Goal: Task Accomplishment & Management: Manage account settings

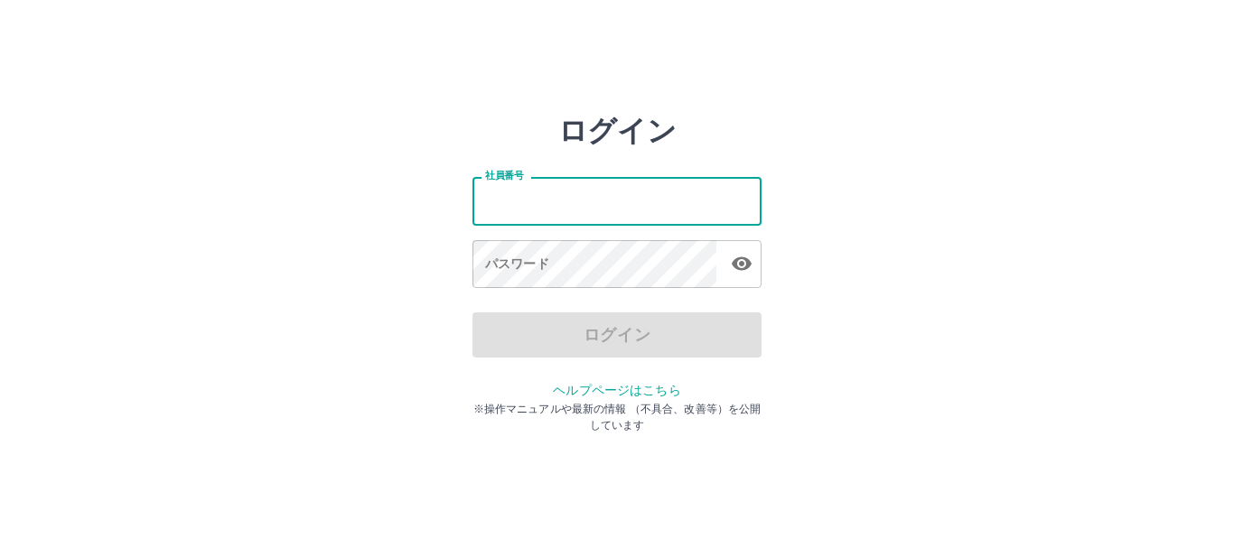
click at [600, 190] on input "社員番号" at bounding box center [616, 201] width 289 height 48
type input "*******"
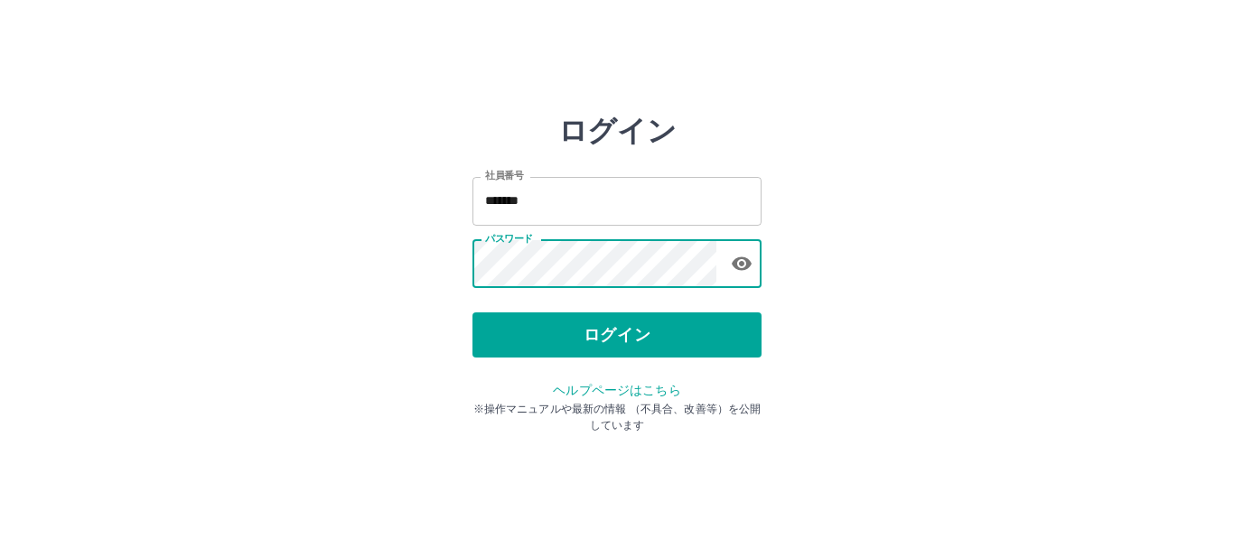
click at [681, 359] on div "ログイン 社員番号 ******* 社員番号 パスワード パスワード ログイン ヘルプページはこちら ※操作マニュアルや最新の情報 （不具合、改善等）を公開し…" at bounding box center [616, 258] width 289 height 289
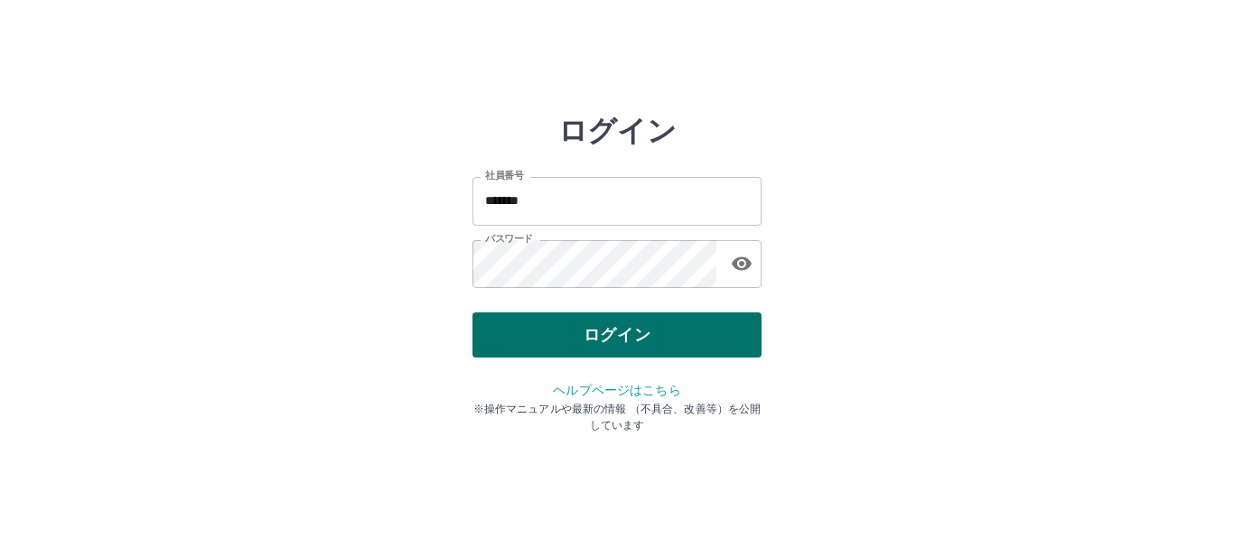
click at [683, 349] on button "ログイン" at bounding box center [616, 334] width 289 height 45
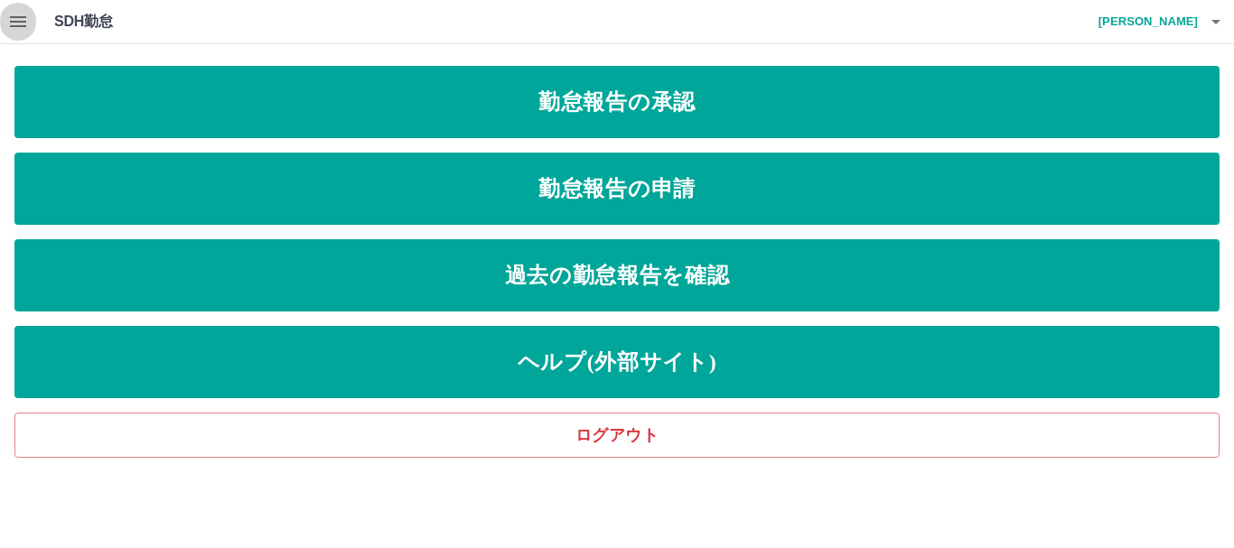
click at [16, 12] on icon "button" at bounding box center [18, 22] width 22 height 22
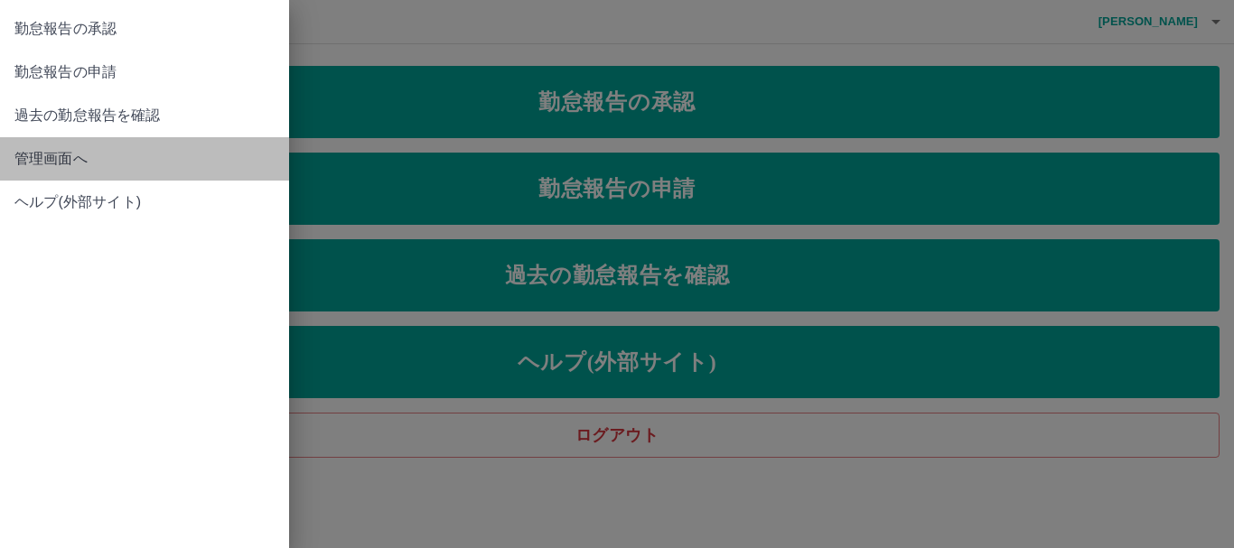
click at [96, 166] on span "管理画面へ" at bounding box center [144, 159] width 260 height 22
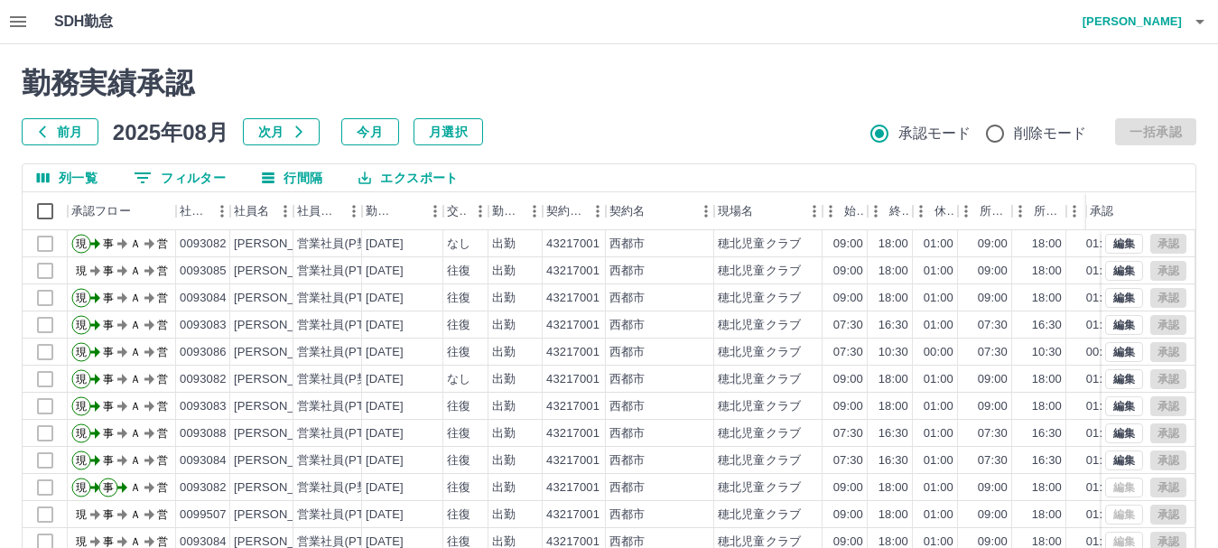
scroll to position [215, 0]
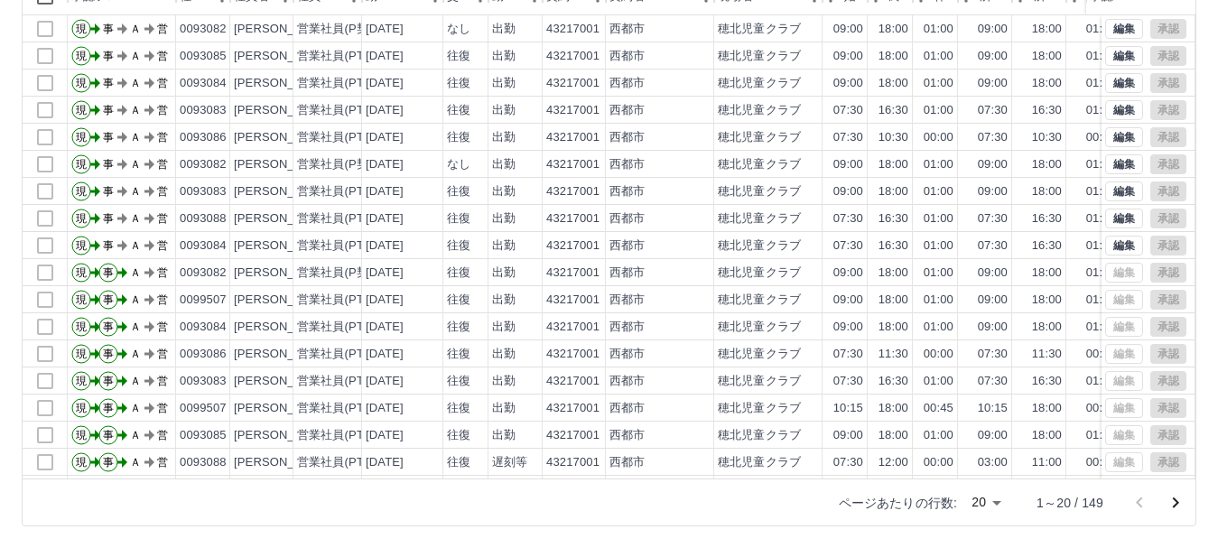
click at [914, 507] on p "ページあたりの行数:" at bounding box center [898, 503] width 118 height 18
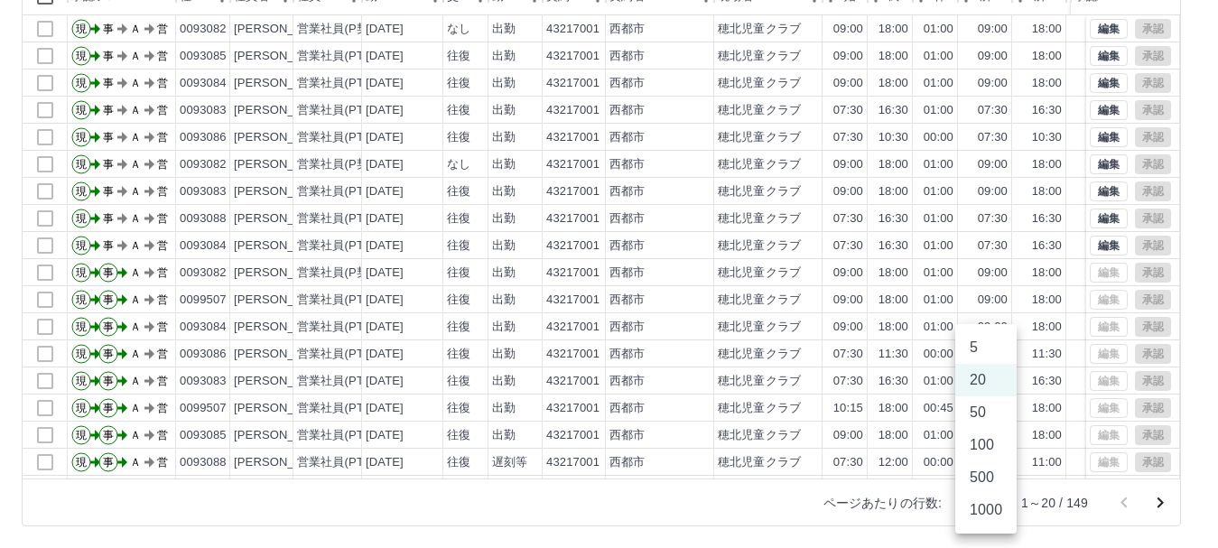
click at [971, 497] on body "SDH勤怠 田爪　陽子 勤務実績承認 前月 2025年08月 次月 今月 月選択 承認モード 削除モード 一括承認 列一覧 0 フィルター 行間隔 エクスポー…" at bounding box center [609, 166] width 1218 height 763
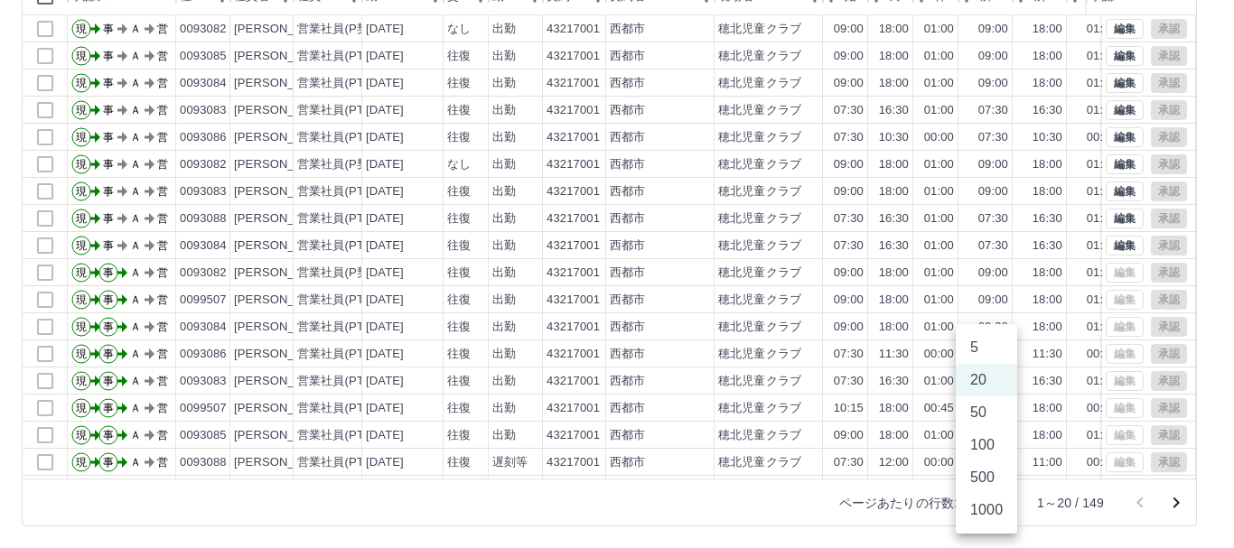
click at [974, 510] on li "1000" at bounding box center [985, 510] width 61 height 33
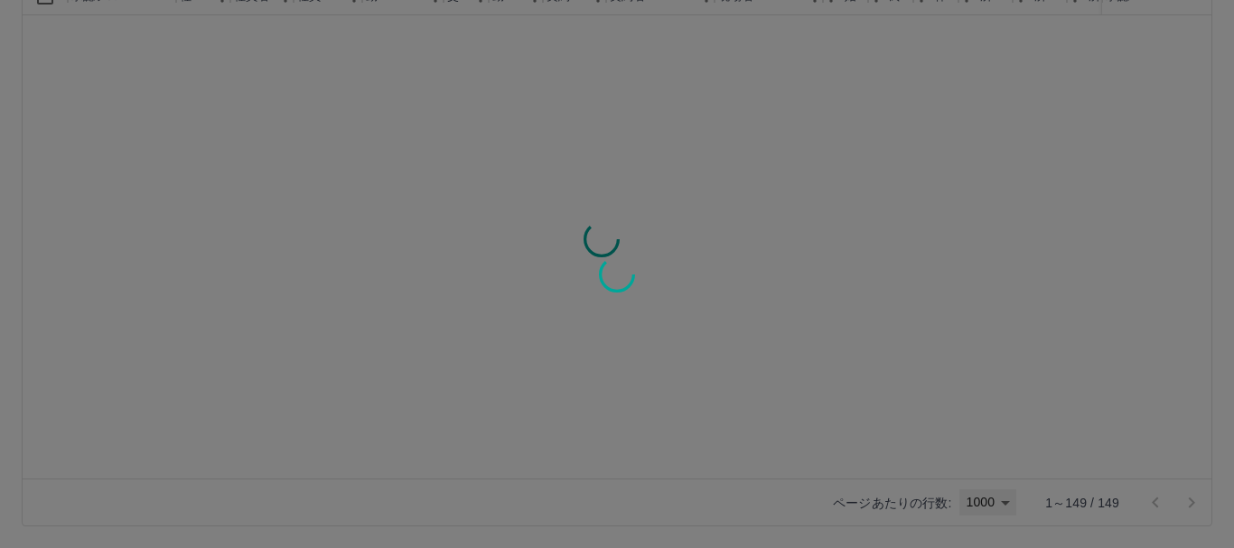
type input "****"
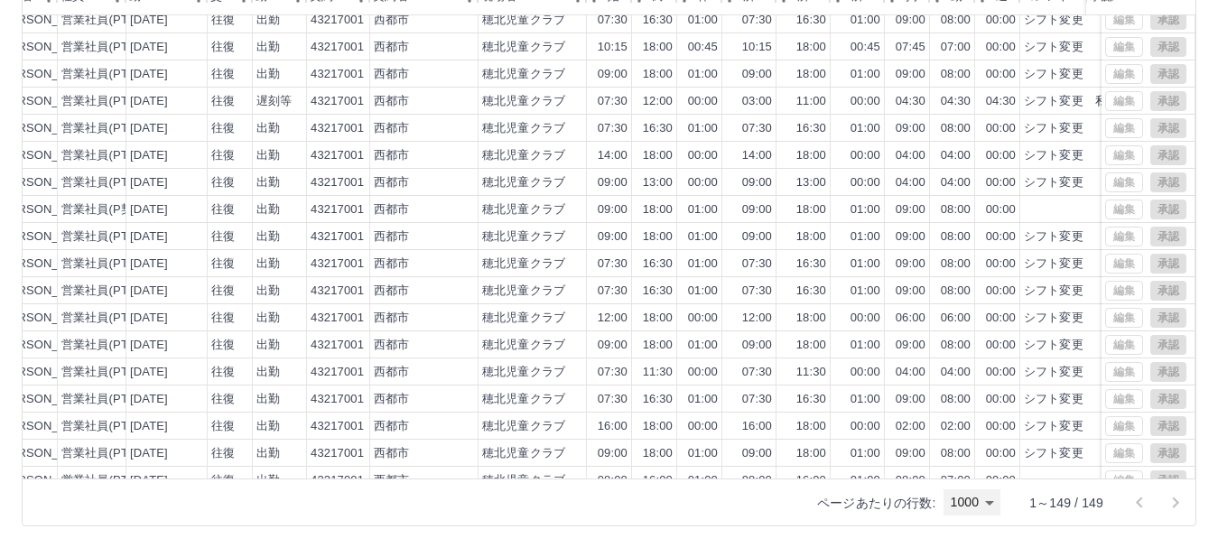
scroll to position [361, 237]
click at [439, 284] on div "西都市" at bounding box center [422, 290] width 108 height 27
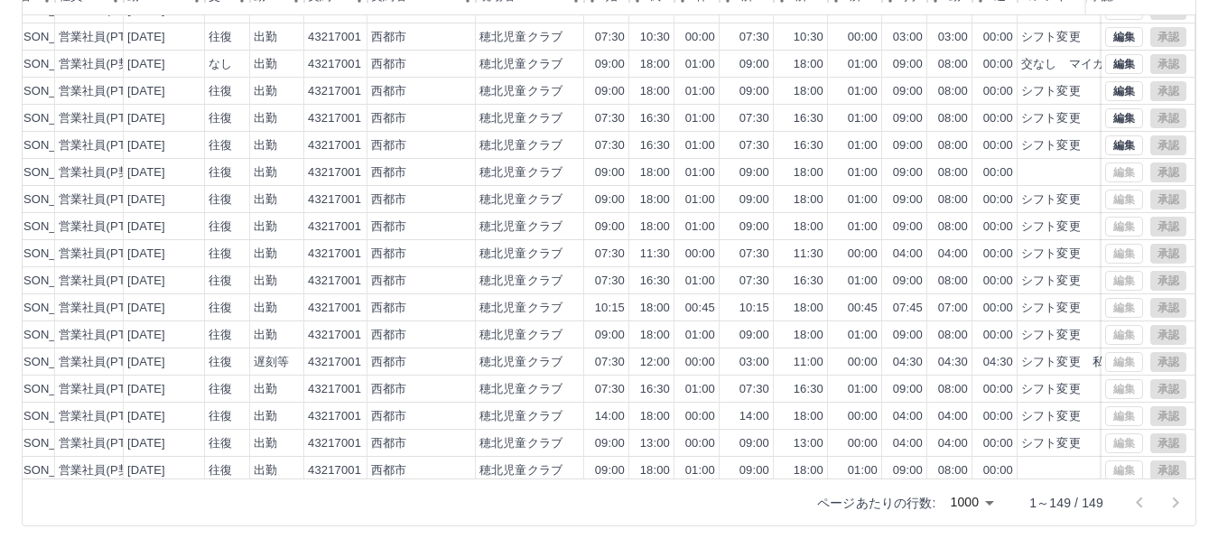
scroll to position [98, 238]
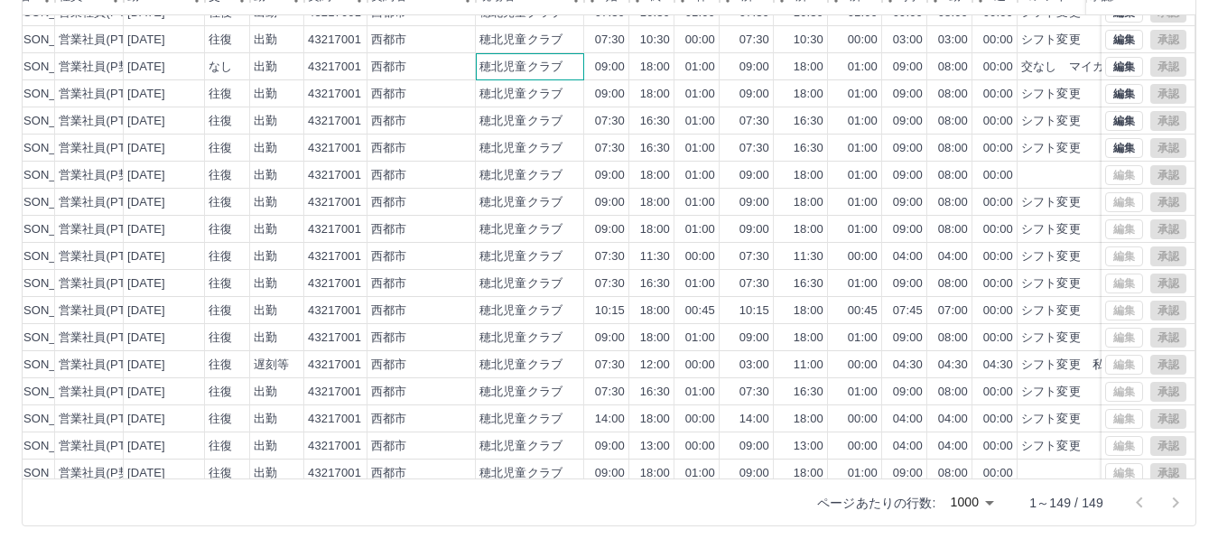
click at [578, 73] on div "穂北児童クラブ" at bounding box center [530, 66] width 108 height 27
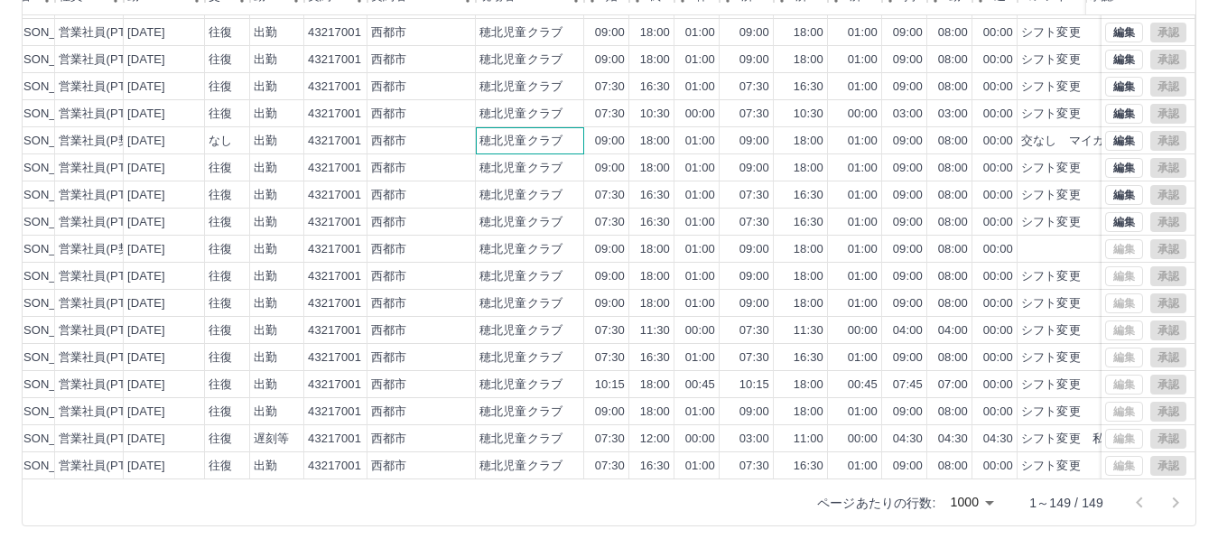
scroll to position [0, 238]
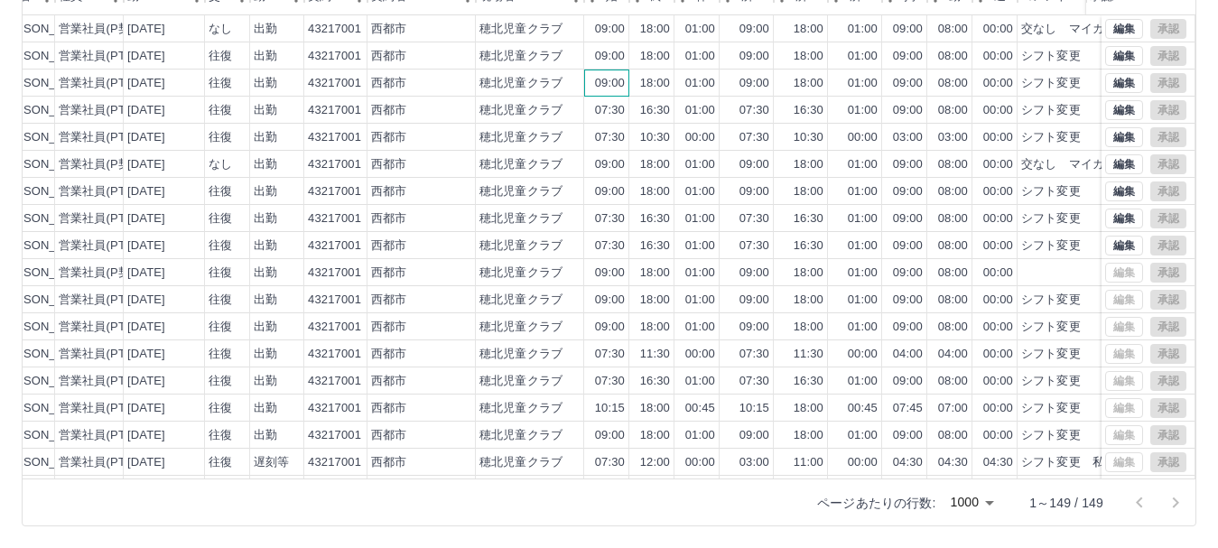
click at [605, 88] on div "09:00" at bounding box center [610, 83] width 30 height 17
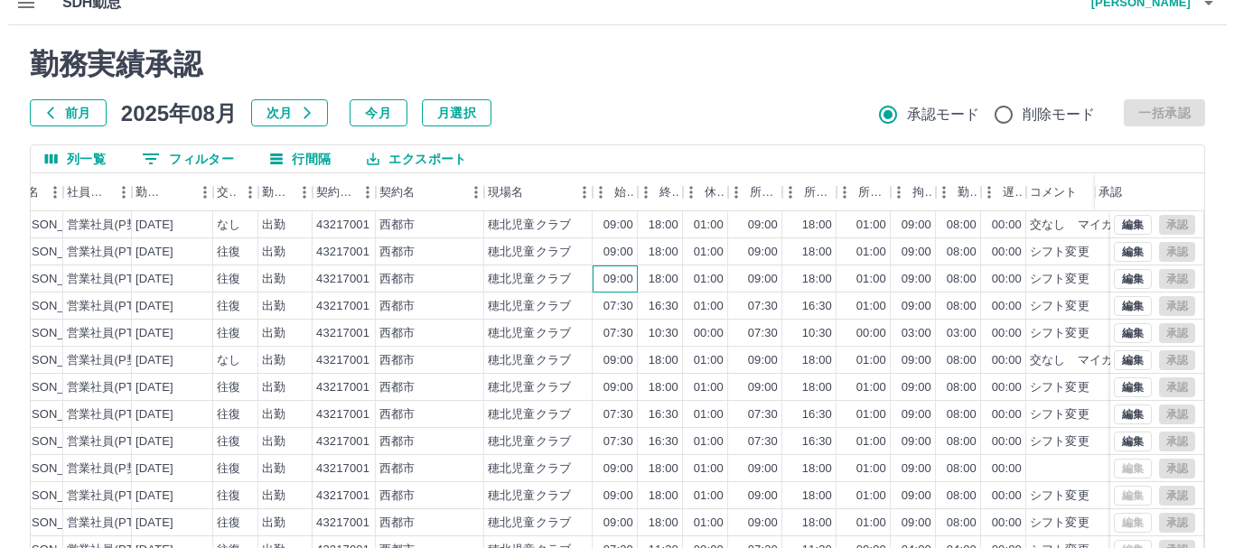
scroll to position [0, 0]
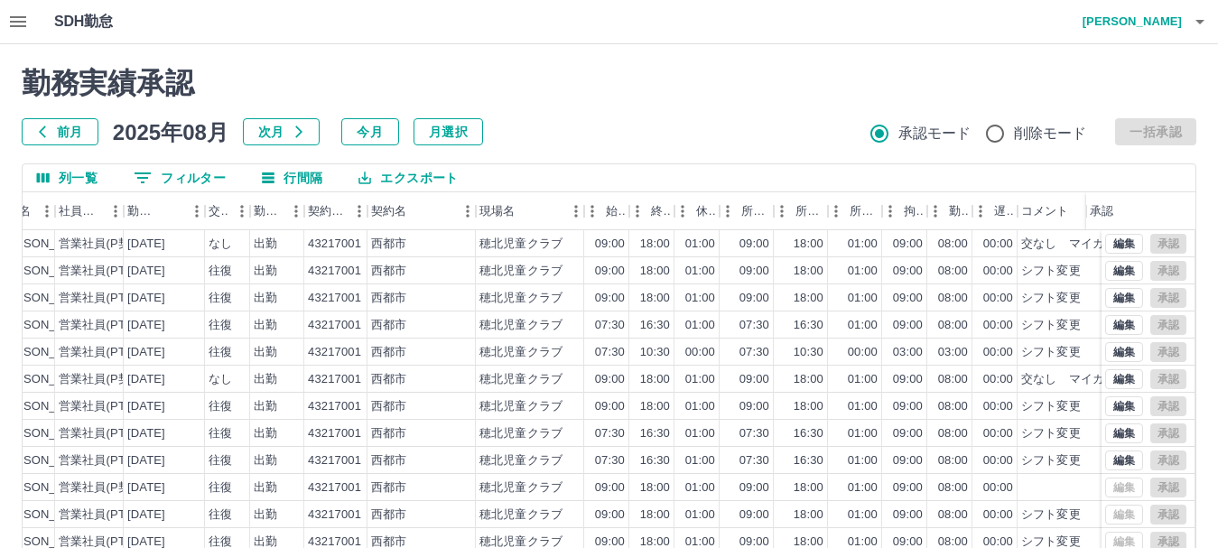
click at [1122, 27] on h4 "田爪　陽子" at bounding box center [1128, 21] width 108 height 43
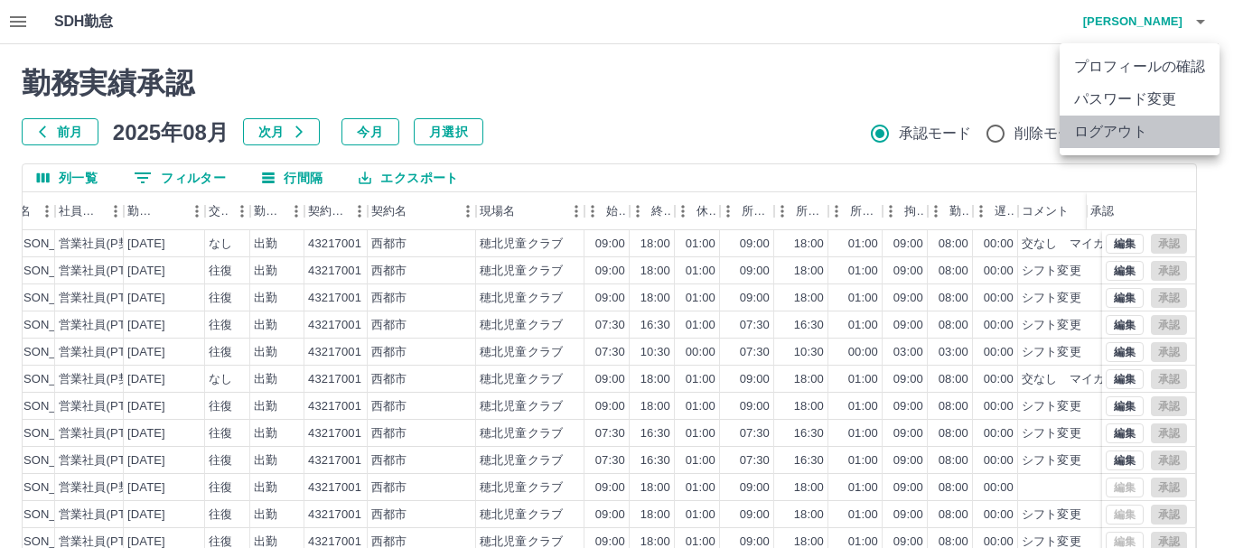
click at [1102, 125] on li "ログアウト" at bounding box center [1139, 132] width 160 height 33
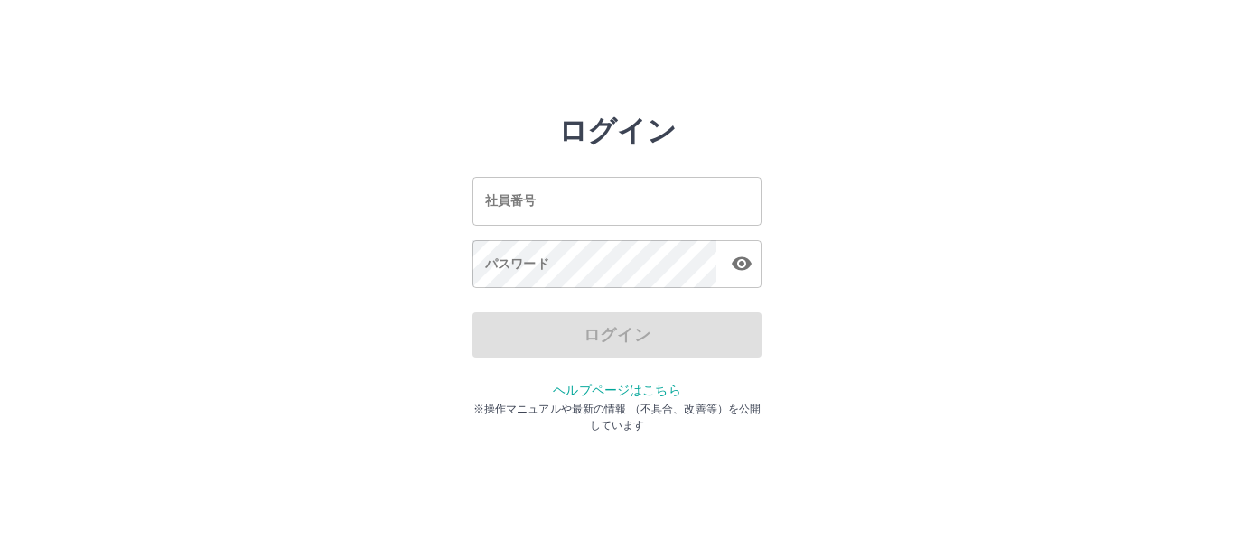
click at [543, 214] on input "社員番号" at bounding box center [616, 201] width 289 height 48
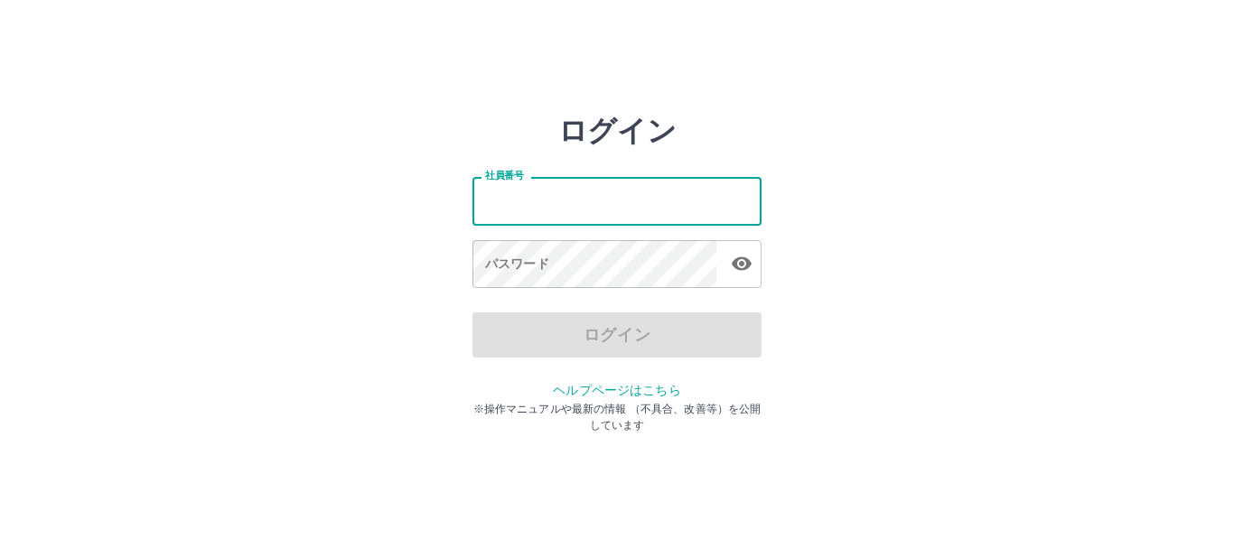
type input "*******"
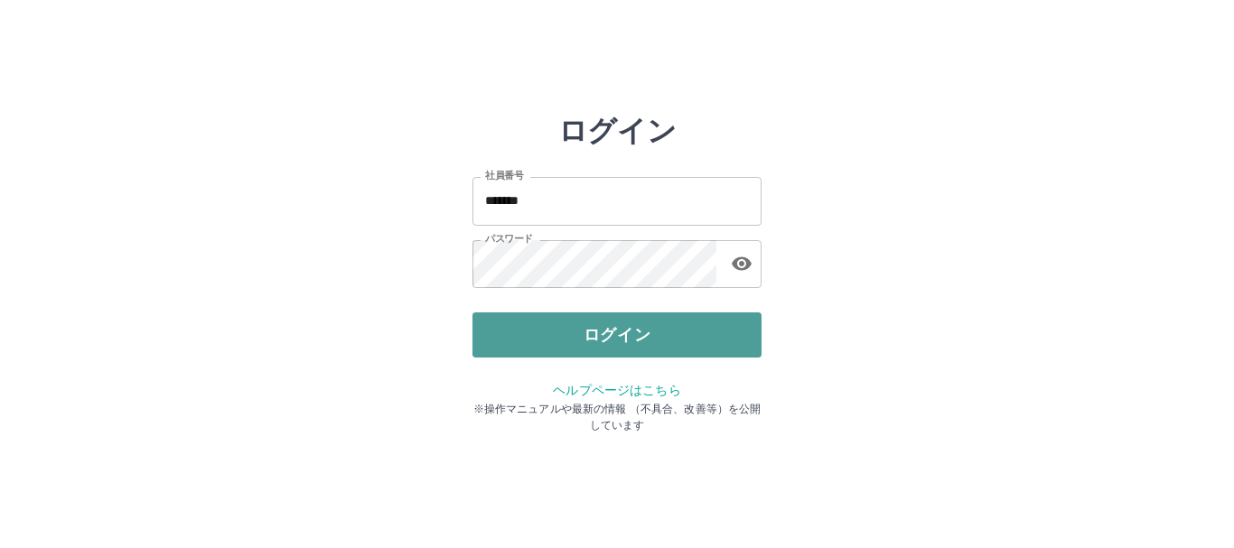
click at [633, 356] on button "ログイン" at bounding box center [616, 334] width 289 height 45
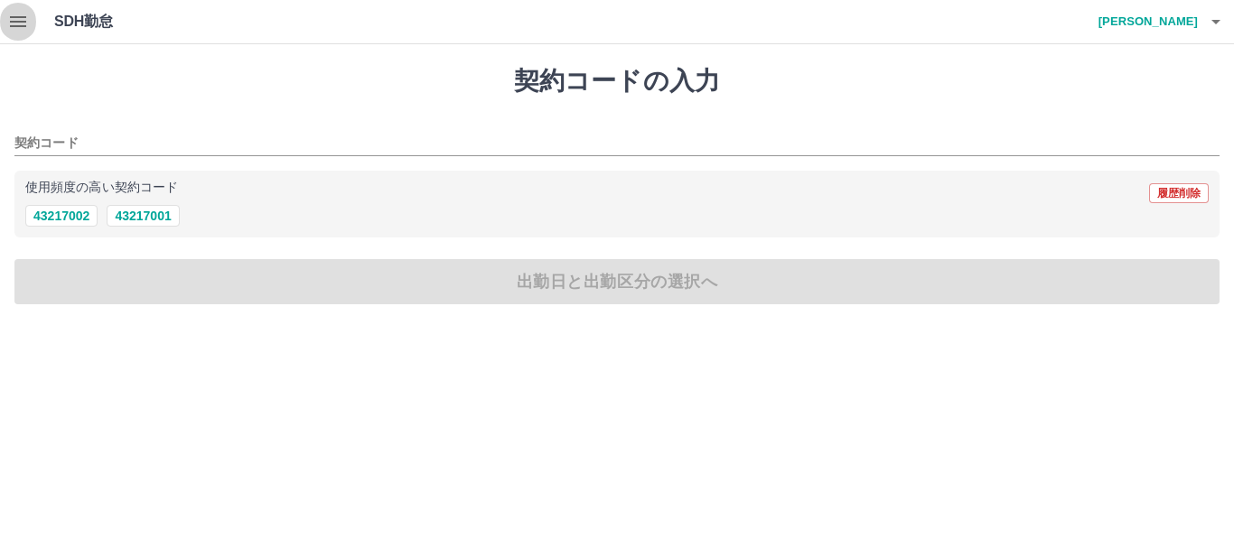
click at [10, 21] on icon "button" at bounding box center [18, 21] width 16 height 11
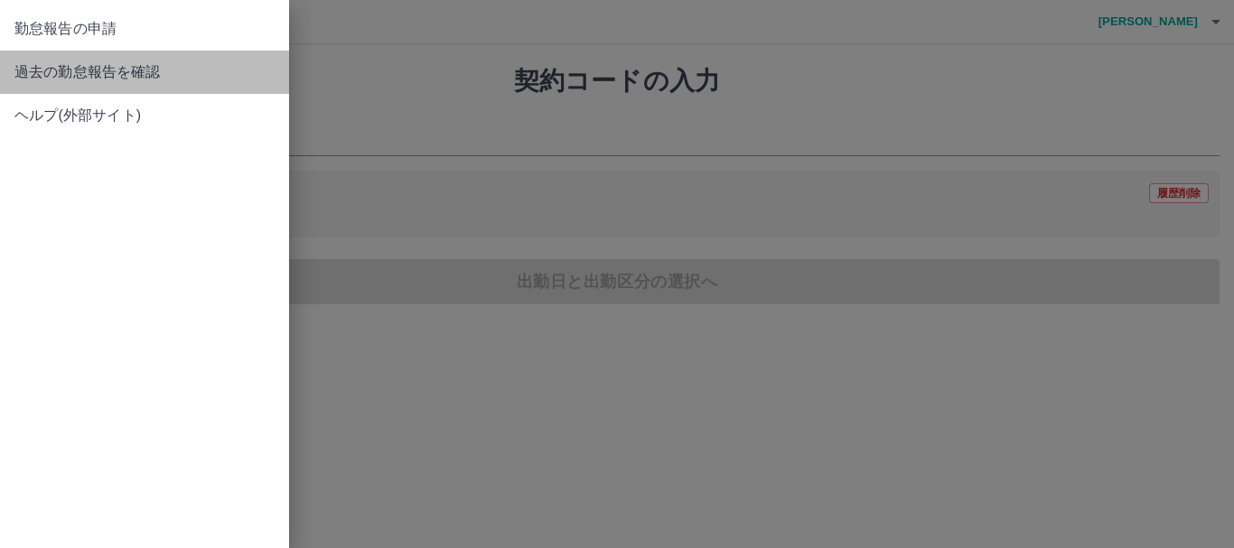
click at [86, 70] on span "過去の勤怠報告を確認" at bounding box center [144, 72] width 260 height 22
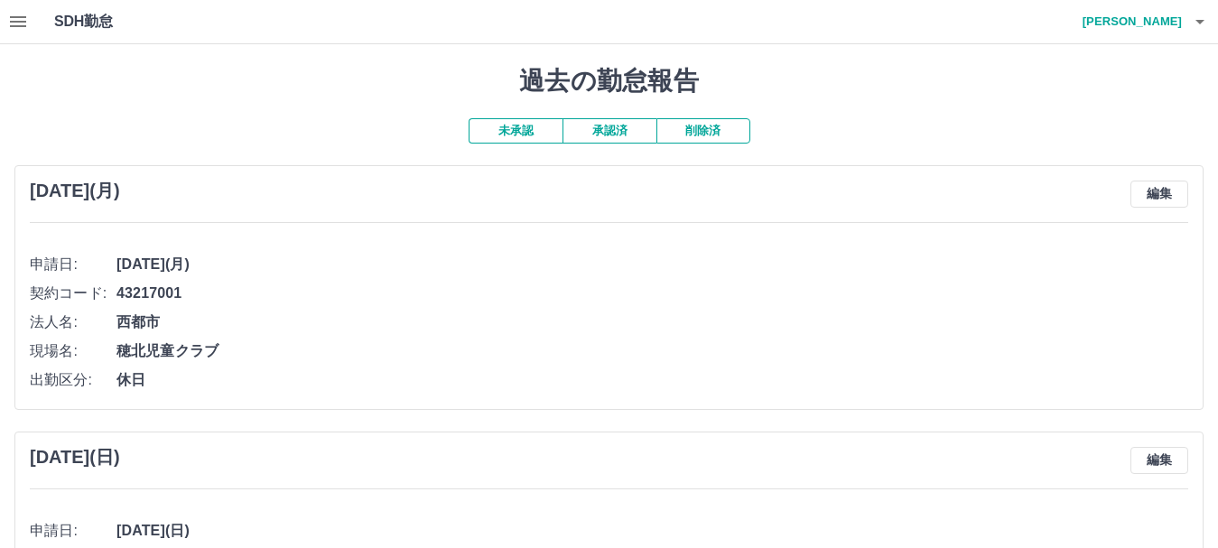
click at [587, 132] on button "承認済" at bounding box center [610, 130] width 94 height 25
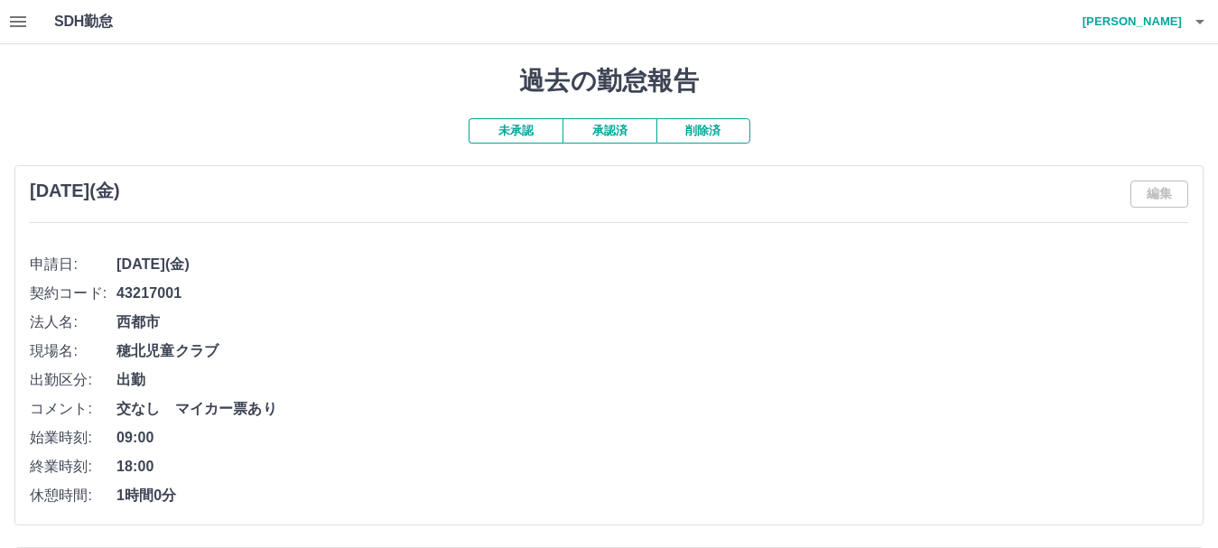
click at [1159, 11] on h4 "[PERSON_NAME]" at bounding box center [1128, 21] width 108 height 43
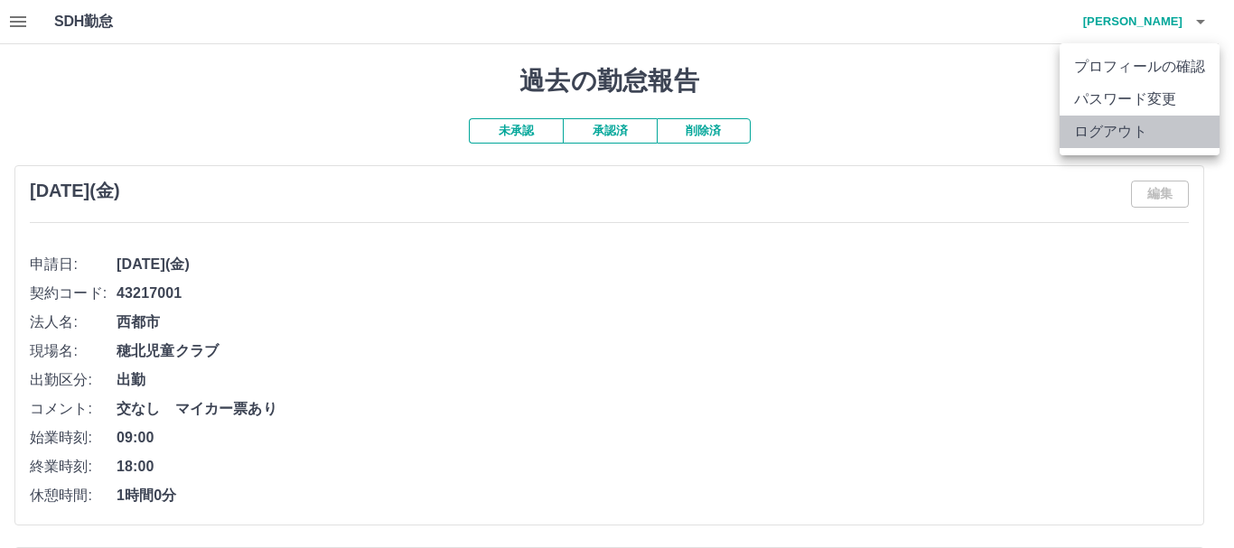
click at [1131, 125] on li "ログアウト" at bounding box center [1139, 132] width 160 height 33
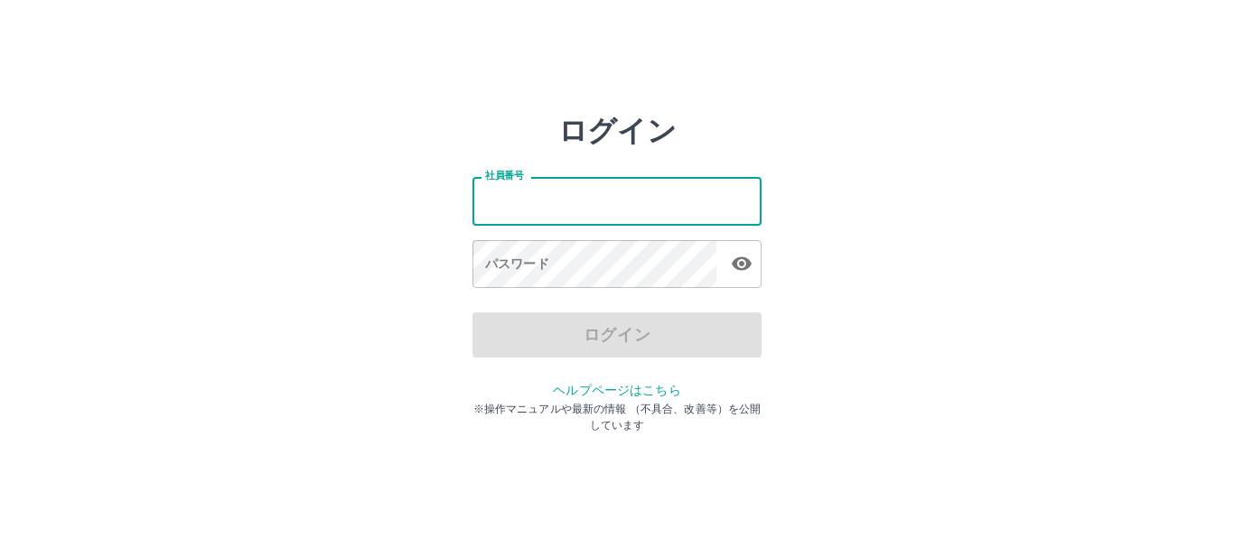
click at [529, 207] on input "社員番号" at bounding box center [616, 201] width 289 height 48
type input "*******"
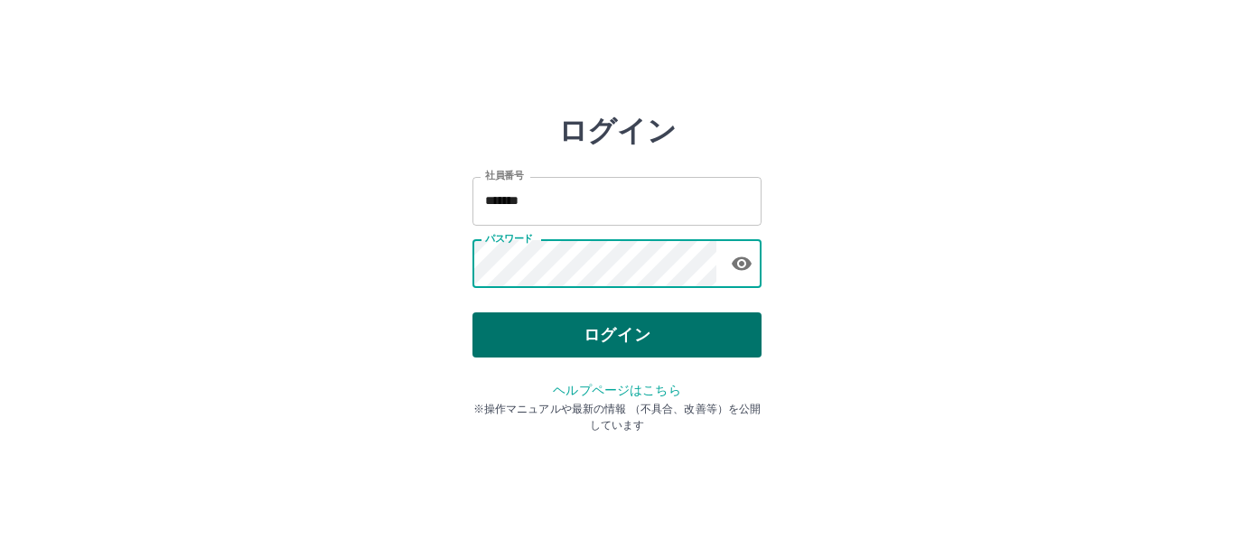
click at [618, 324] on button "ログイン" at bounding box center [616, 334] width 289 height 45
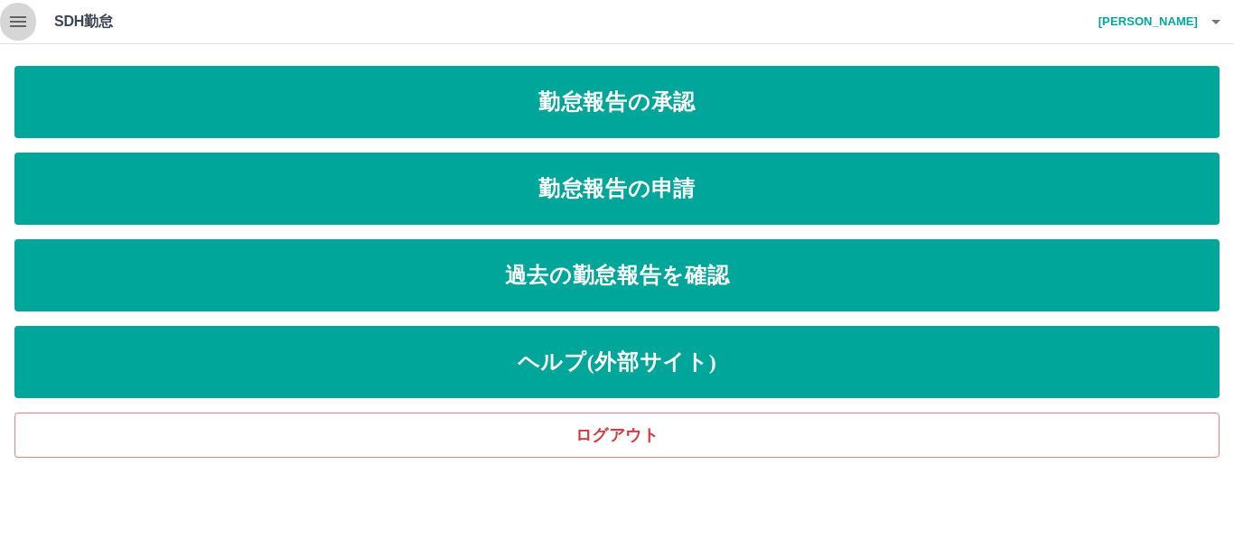
click at [15, 18] on icon "button" at bounding box center [18, 21] width 16 height 11
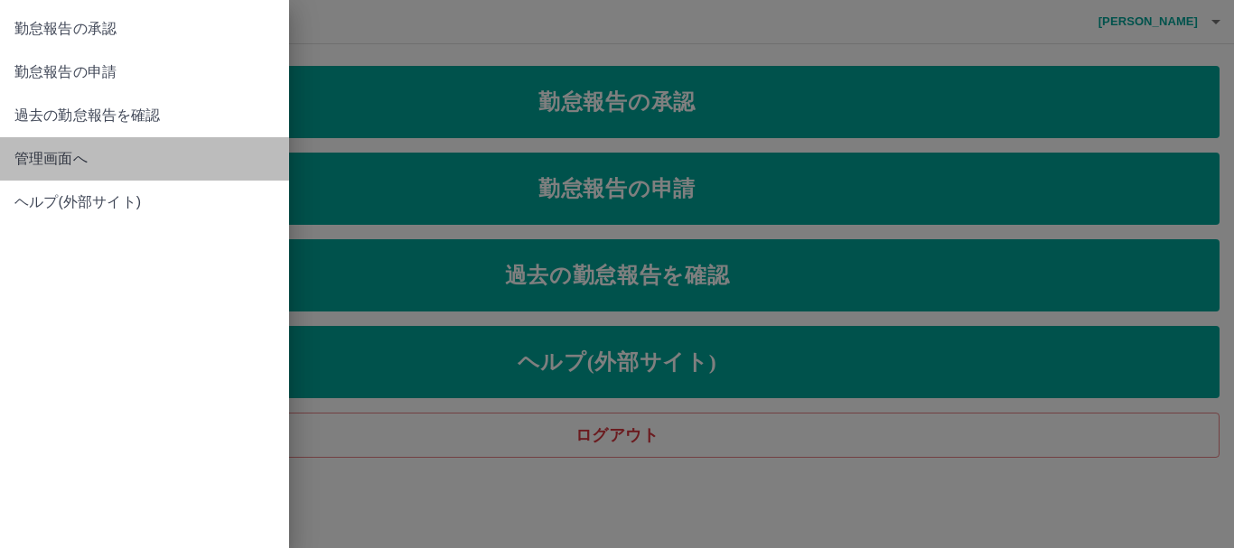
click at [118, 165] on span "管理画面へ" at bounding box center [144, 159] width 260 height 22
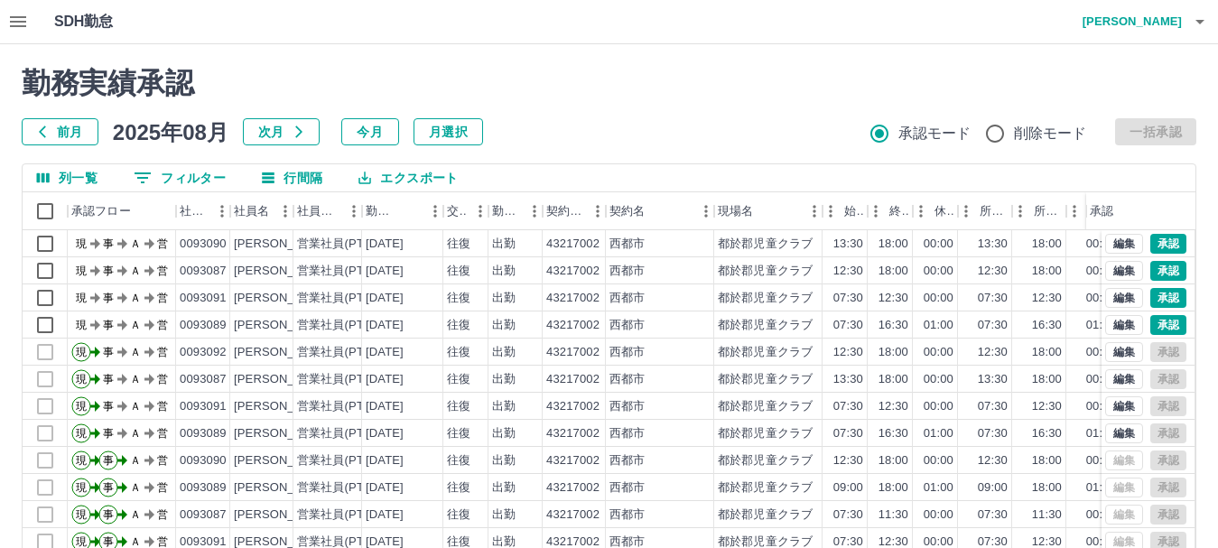
click at [1165, 22] on h4 "兒玉　響子" at bounding box center [1128, 21] width 108 height 43
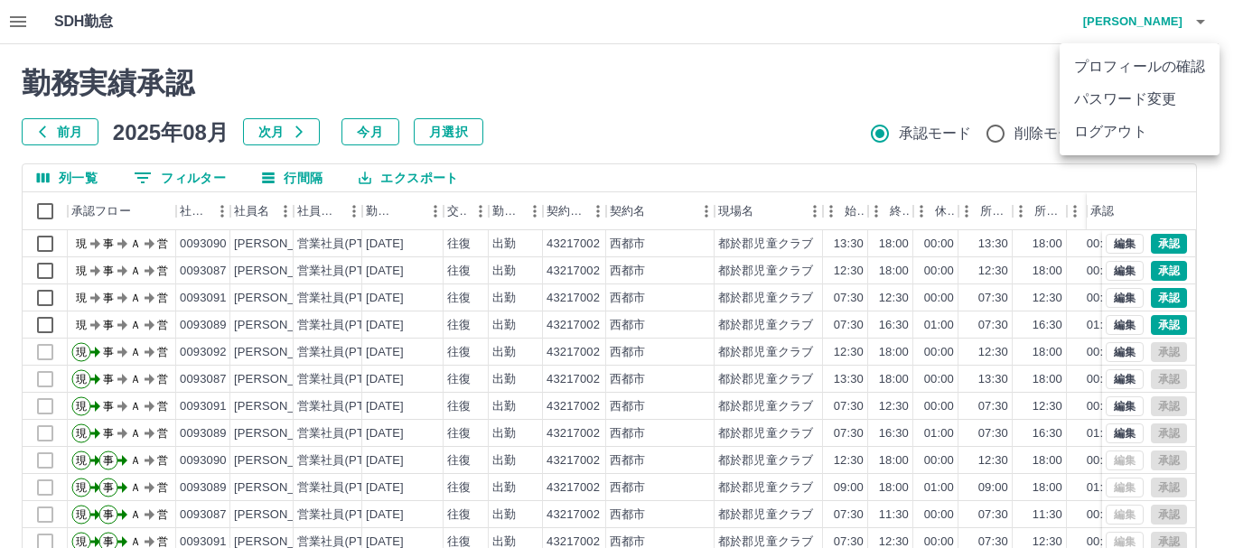
click at [1155, 130] on li "ログアウト" at bounding box center [1139, 132] width 160 height 33
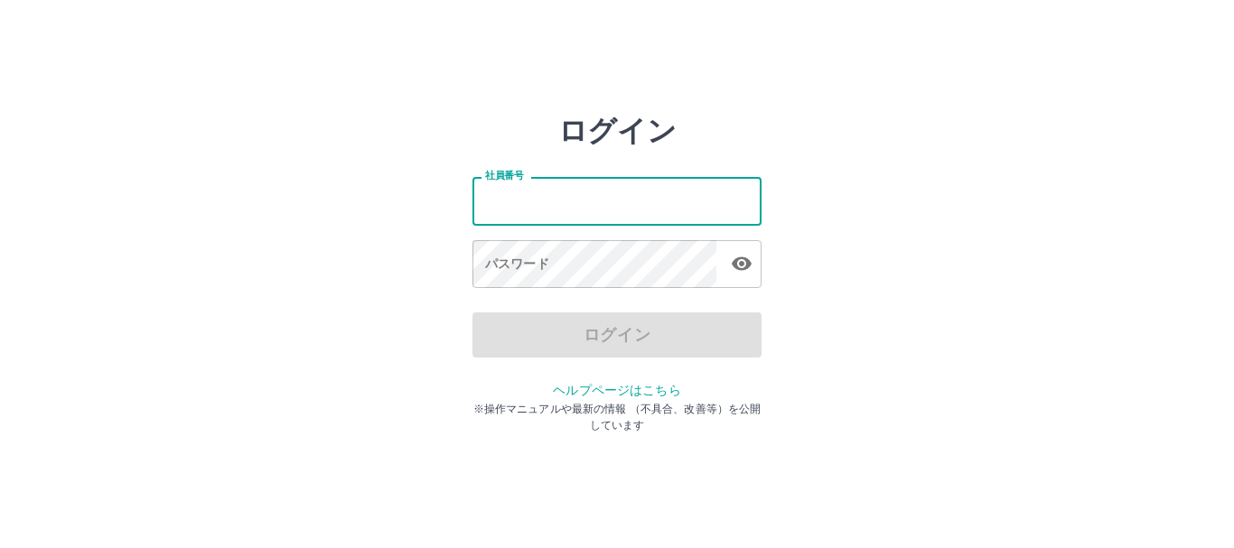
type input "*******"
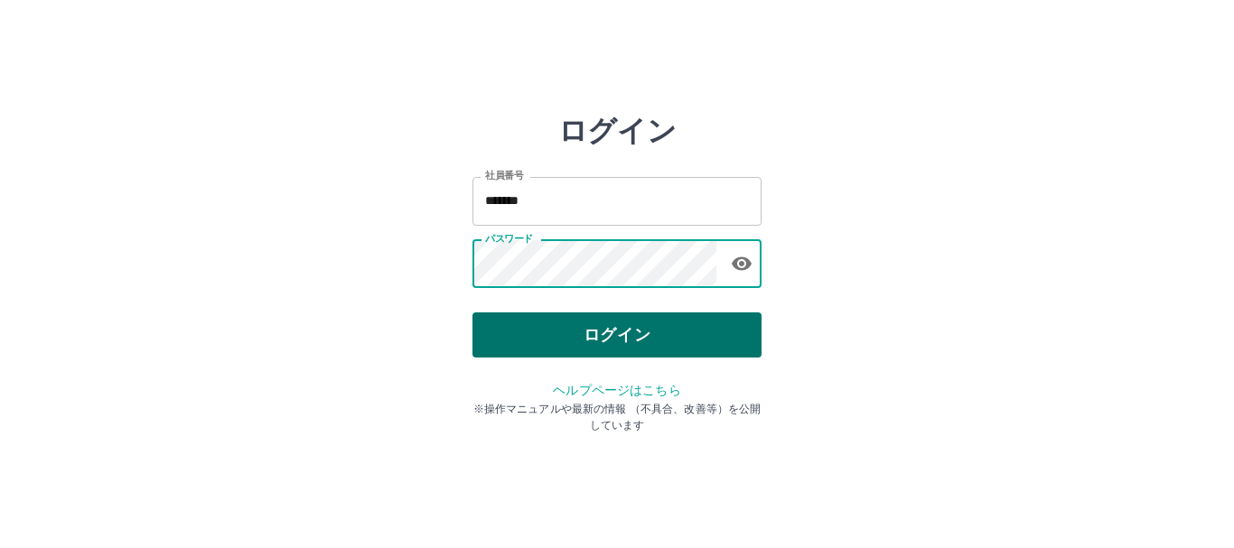
click at [600, 331] on button "ログイン" at bounding box center [616, 334] width 289 height 45
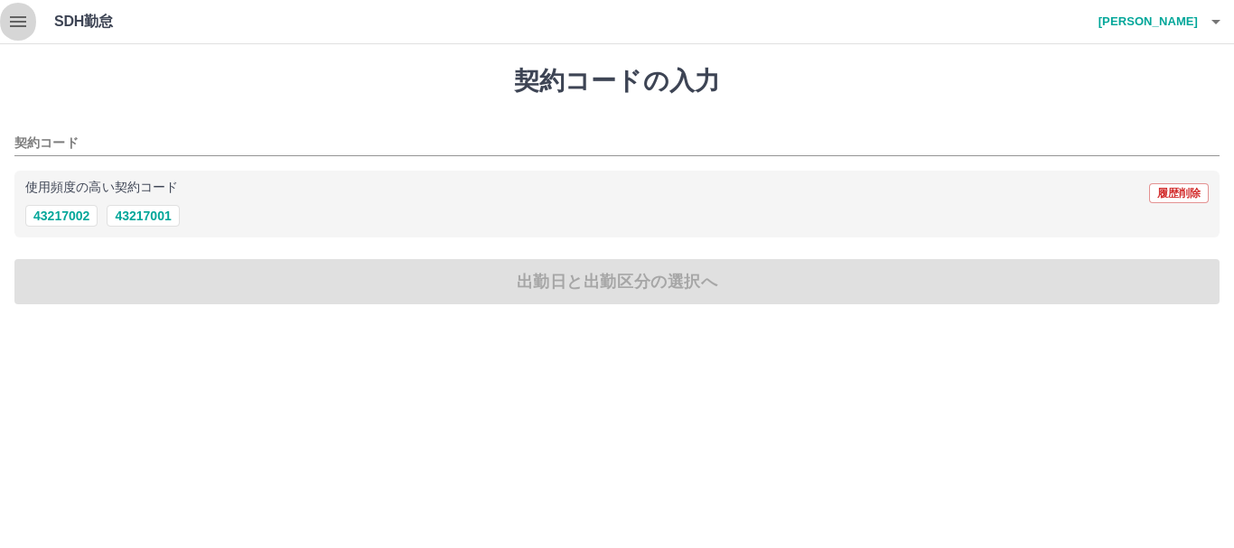
click at [17, 24] on icon "button" at bounding box center [18, 22] width 22 height 22
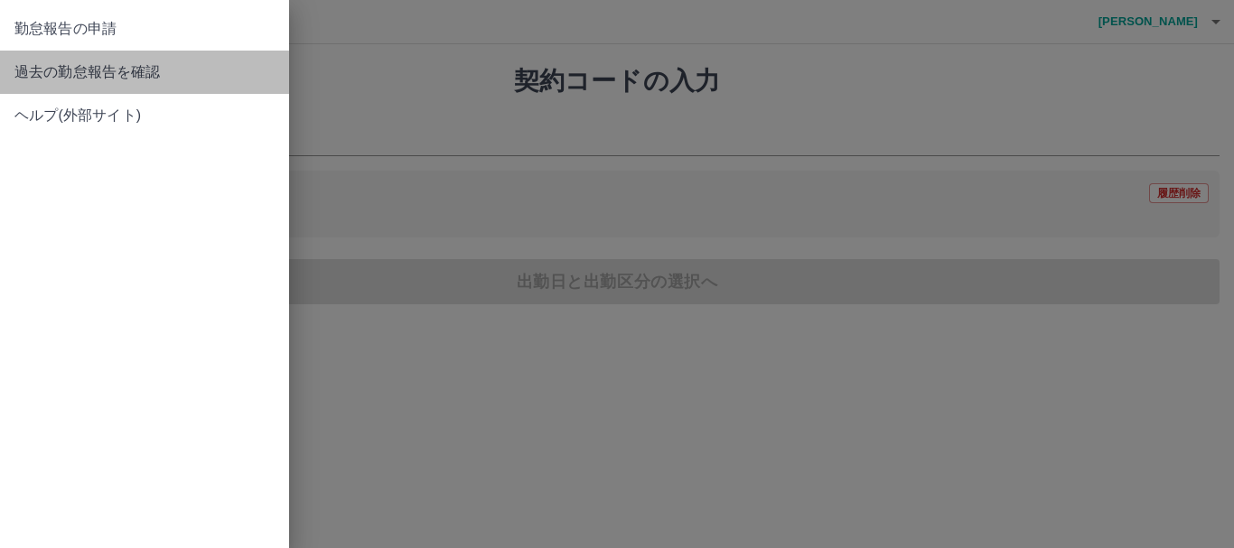
click at [45, 74] on span "過去の勤怠報告を確認" at bounding box center [144, 72] width 260 height 22
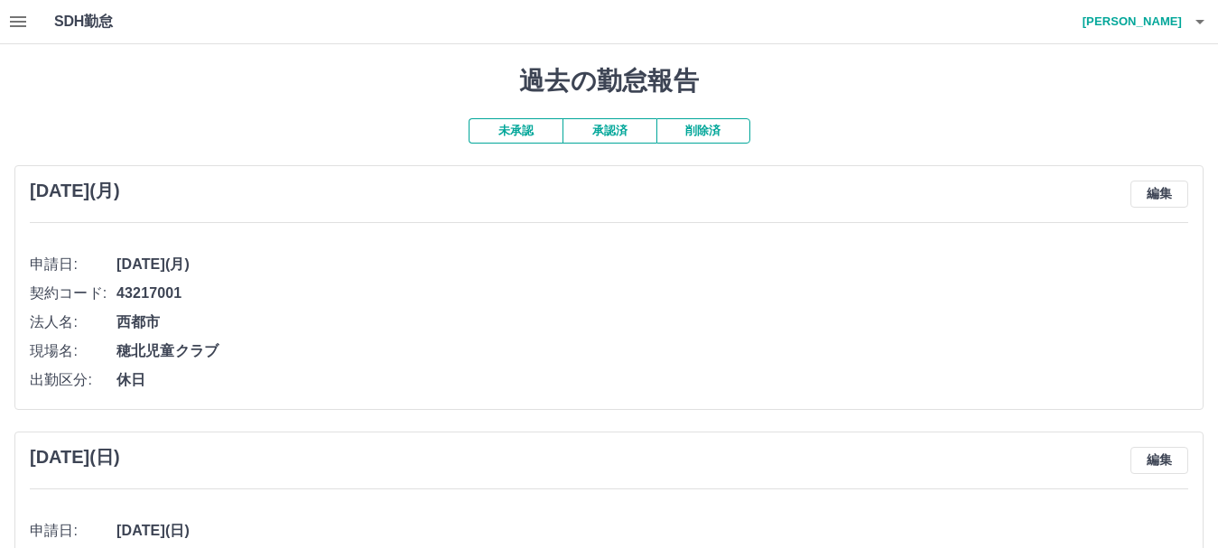
click at [591, 133] on button "承認済" at bounding box center [610, 130] width 94 height 25
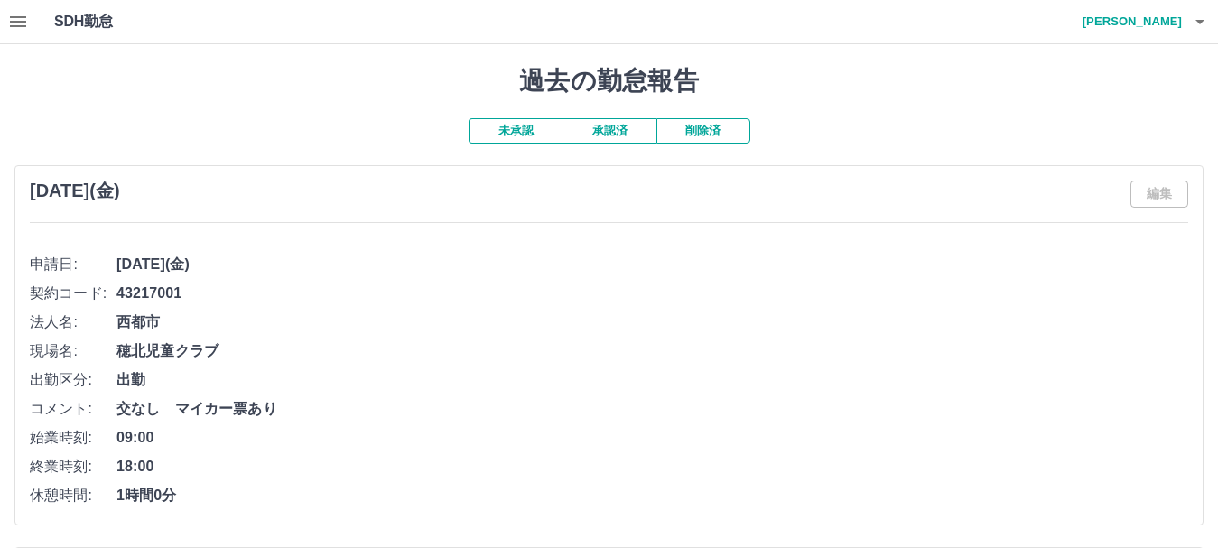
click at [1186, 23] on button "button" at bounding box center [1200, 21] width 36 height 43
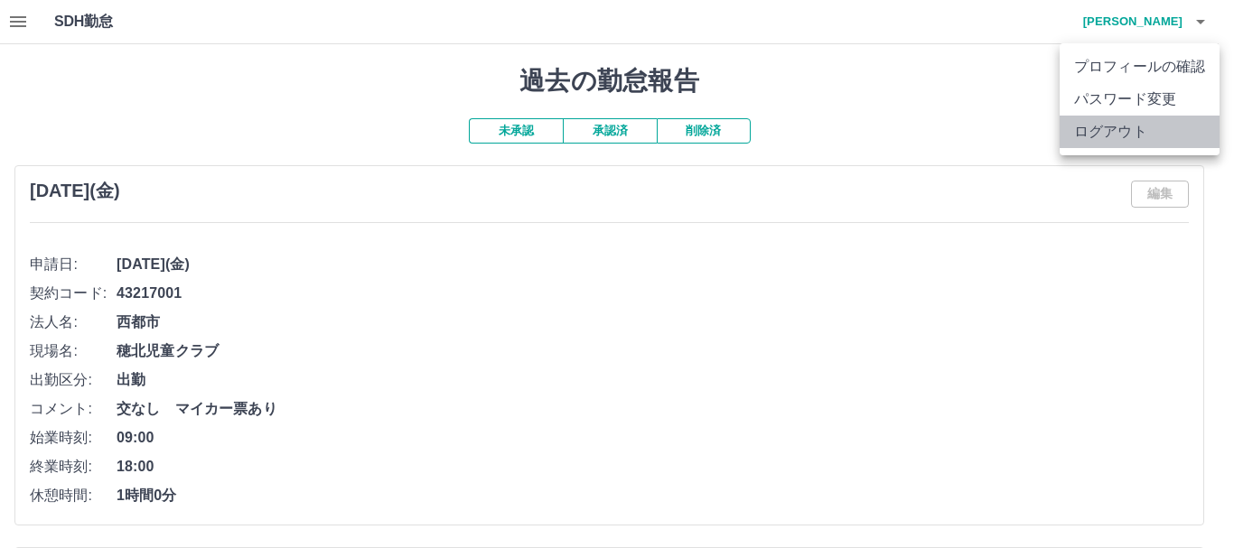
click at [1167, 123] on li "ログアウト" at bounding box center [1139, 132] width 160 height 33
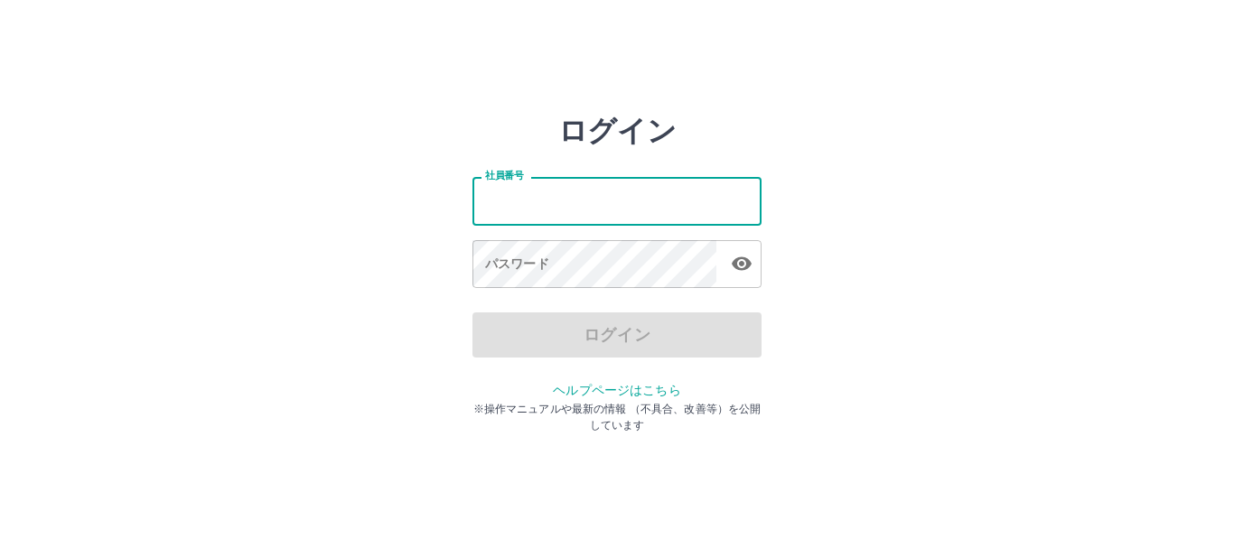
click at [569, 212] on input "社員番号" at bounding box center [616, 201] width 289 height 48
click at [573, 200] on input "社員番号" at bounding box center [616, 201] width 289 height 48
type input "*******"
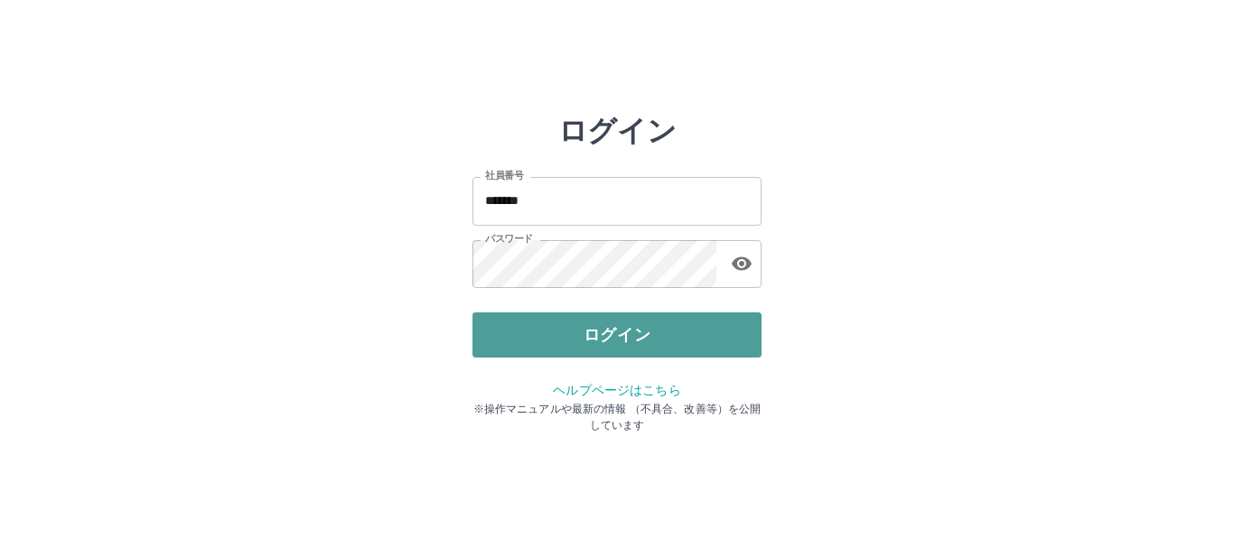
click at [640, 321] on button "ログイン" at bounding box center [616, 334] width 289 height 45
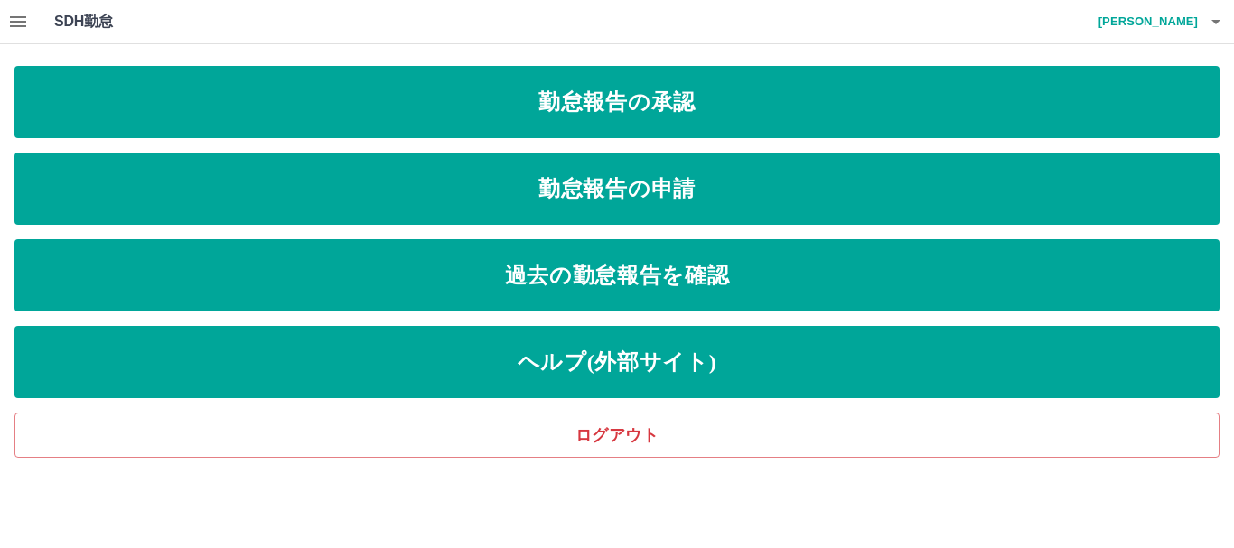
click at [7, 10] on button "button" at bounding box center [18, 21] width 36 height 43
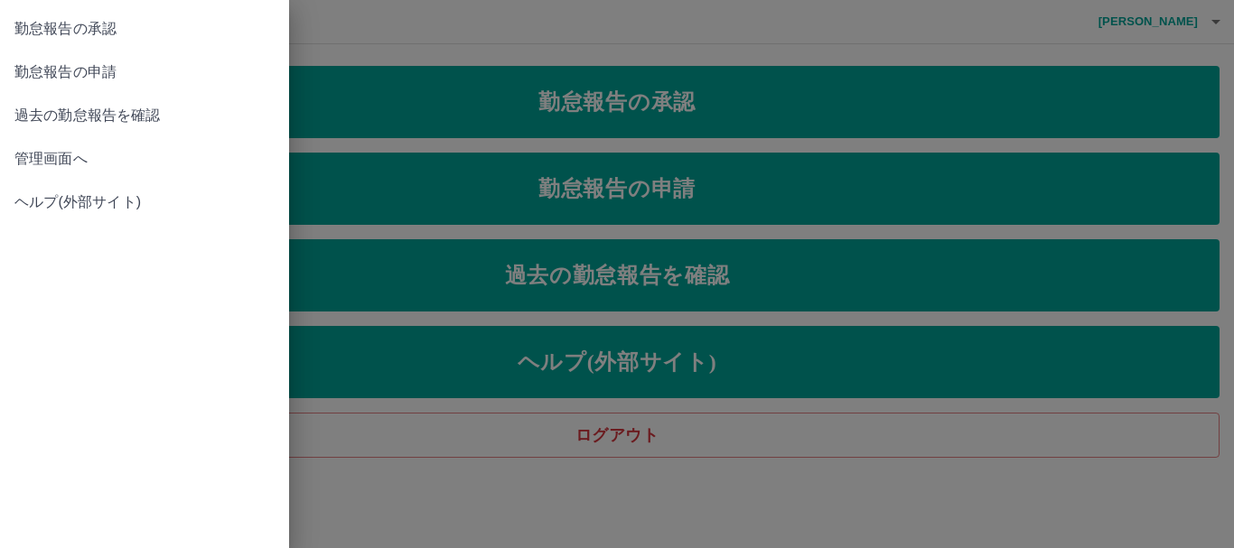
click at [81, 153] on span "管理画面へ" at bounding box center [144, 159] width 260 height 22
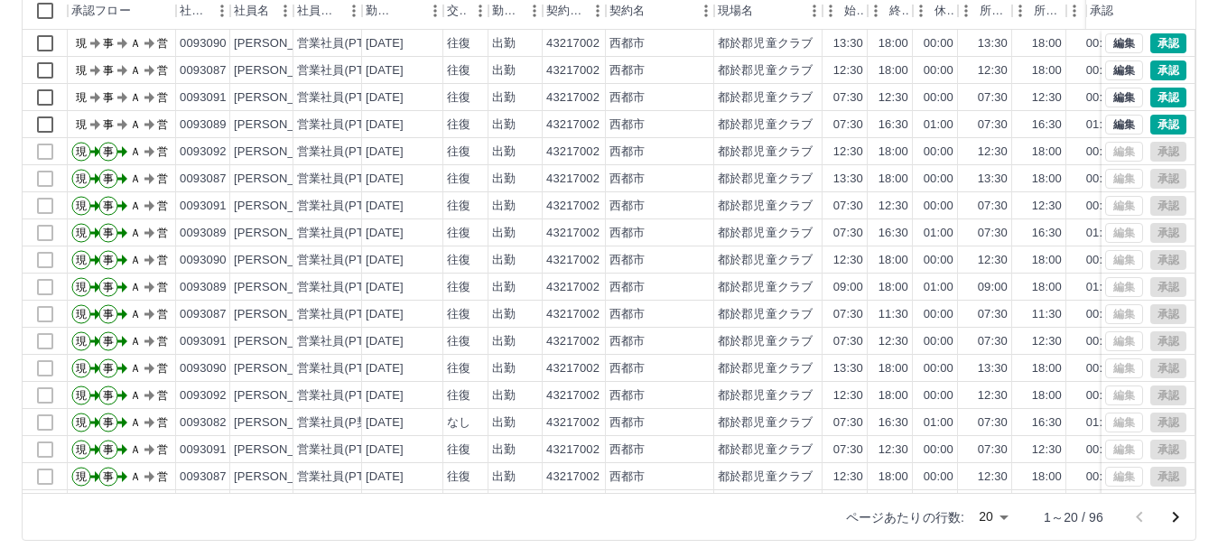
scroll to position [215, 0]
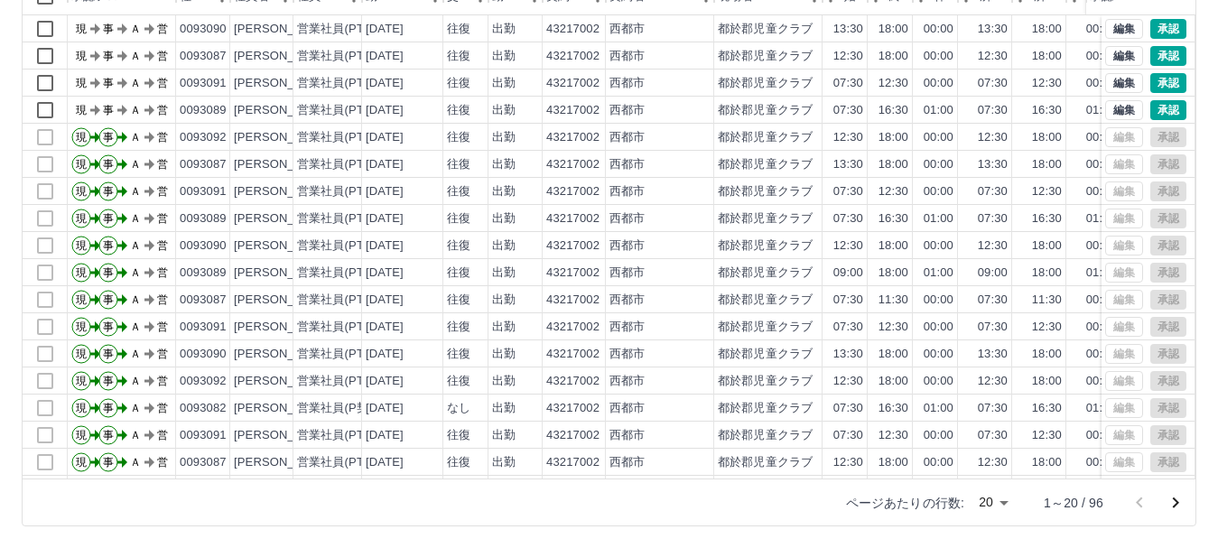
click at [999, 495] on body "SDH勤怠 兒玉　響子 勤務実績承認 前月 2025年08月 次月 今月 月選択 承認モード 削除モード 一括承認 列一覧 0 フィルター 行間隔 エクスポー…" at bounding box center [609, 166] width 1218 height 763
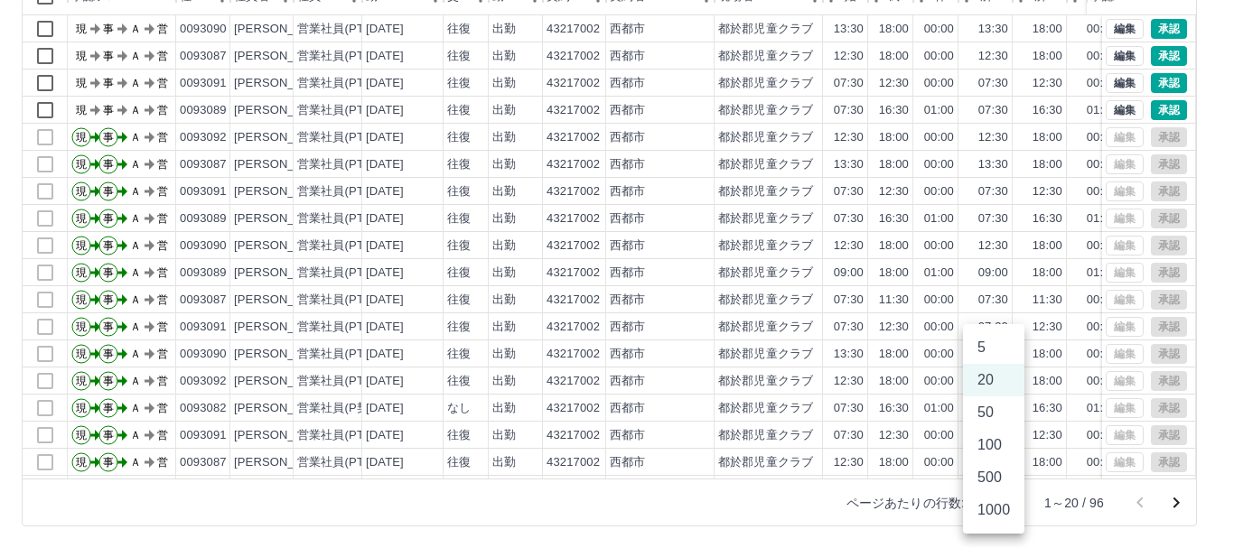
click at [977, 471] on li "500" at bounding box center [993, 477] width 61 height 33
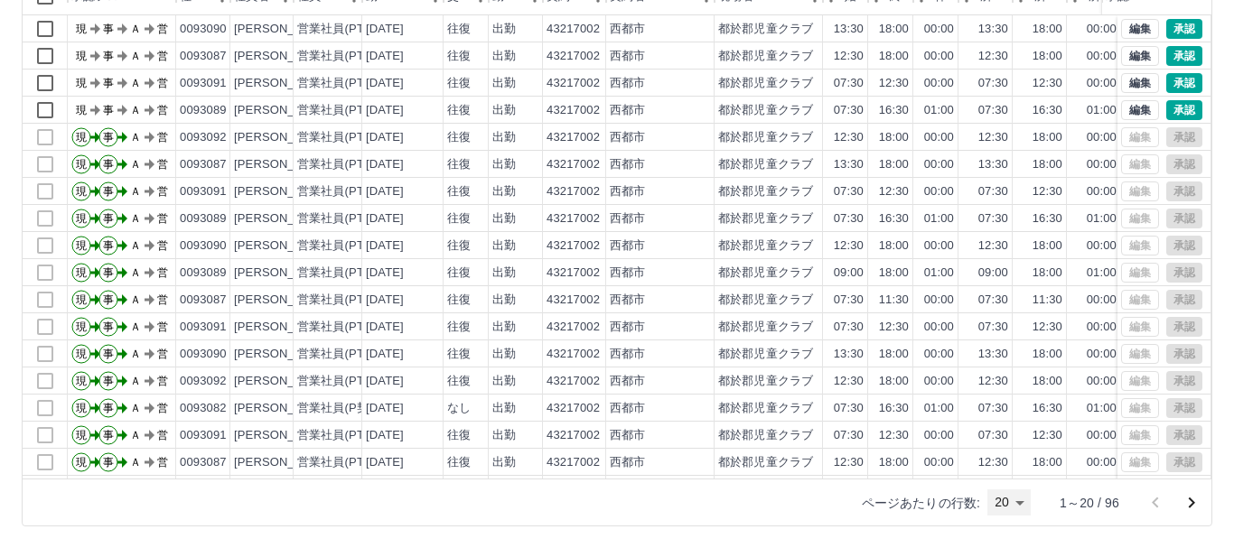
type input "***"
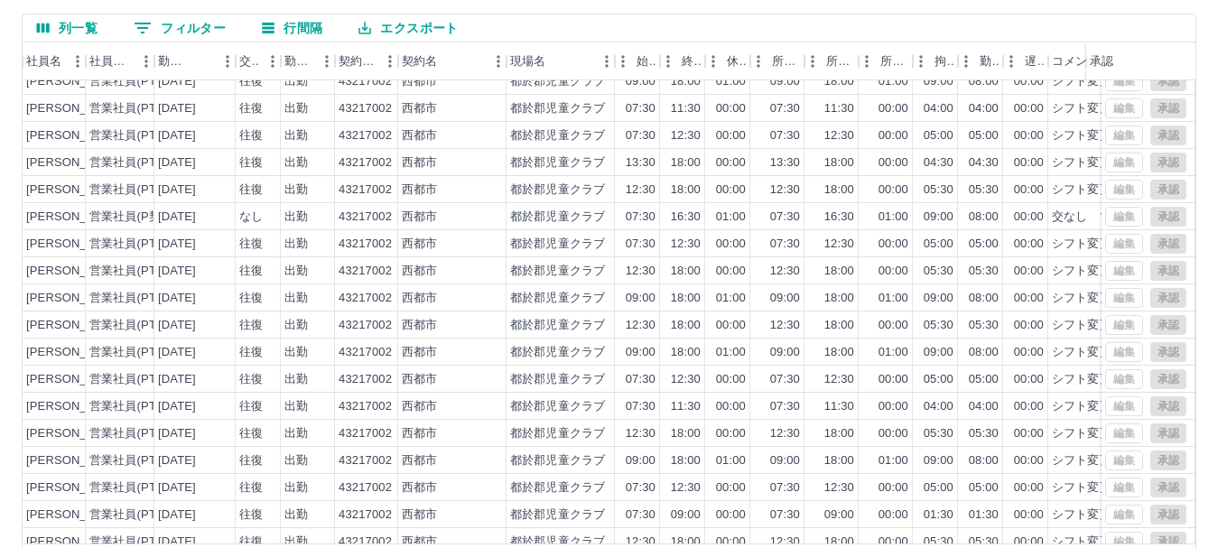
scroll to position [256, 212]
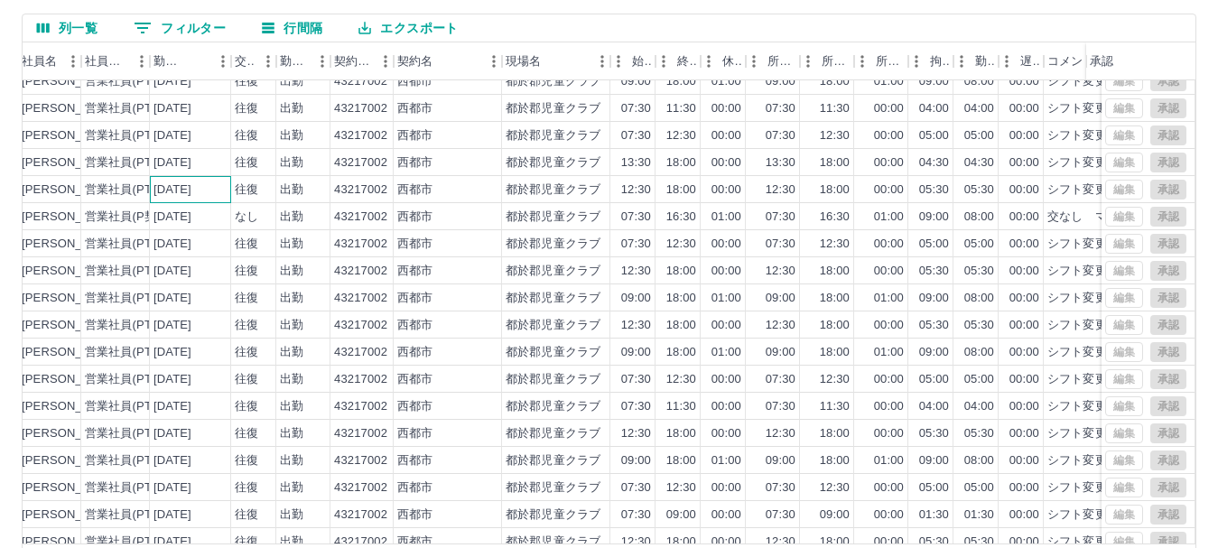
click at [196, 200] on div "2025-08-19" at bounding box center [190, 189] width 81 height 27
click at [191, 251] on div "2025-08-19" at bounding box center [173, 244] width 38 height 17
click at [218, 202] on div "2025-08-19" at bounding box center [190, 189] width 81 height 27
click at [219, 169] on div "2025-08-19" at bounding box center [190, 162] width 81 height 27
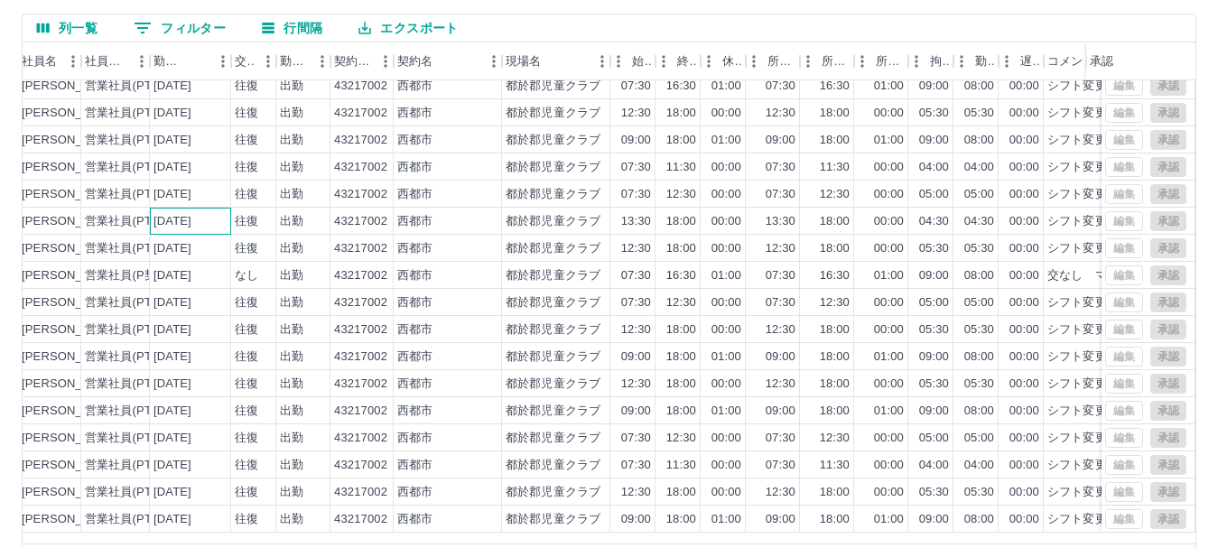
scroll to position [76, 212]
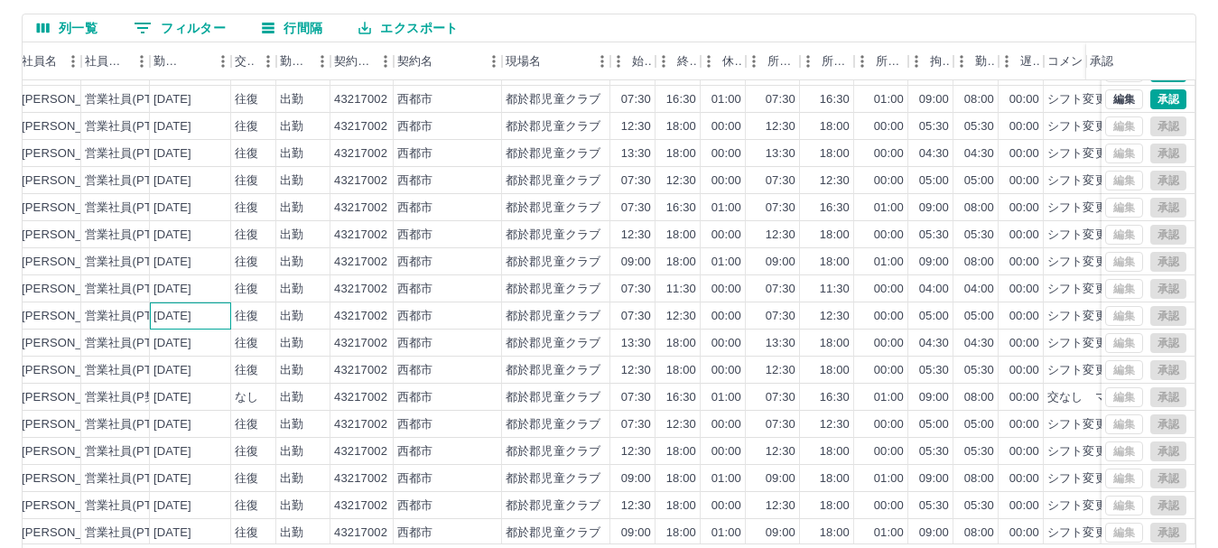
click at [191, 316] on div "2025-08-20" at bounding box center [173, 316] width 38 height 17
click at [224, 261] on div "2025-08-20" at bounding box center [190, 261] width 81 height 27
click at [191, 239] on div "2025-08-20" at bounding box center [173, 235] width 38 height 17
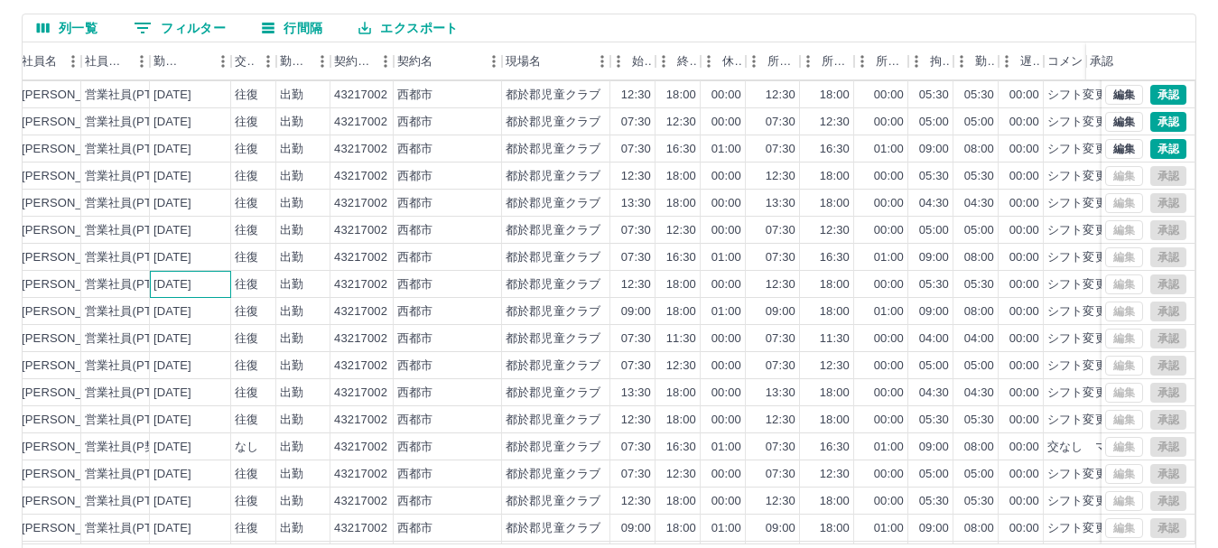
scroll to position [0, 212]
click at [191, 292] on div "2025-08-21" at bounding box center [173, 283] width 38 height 17
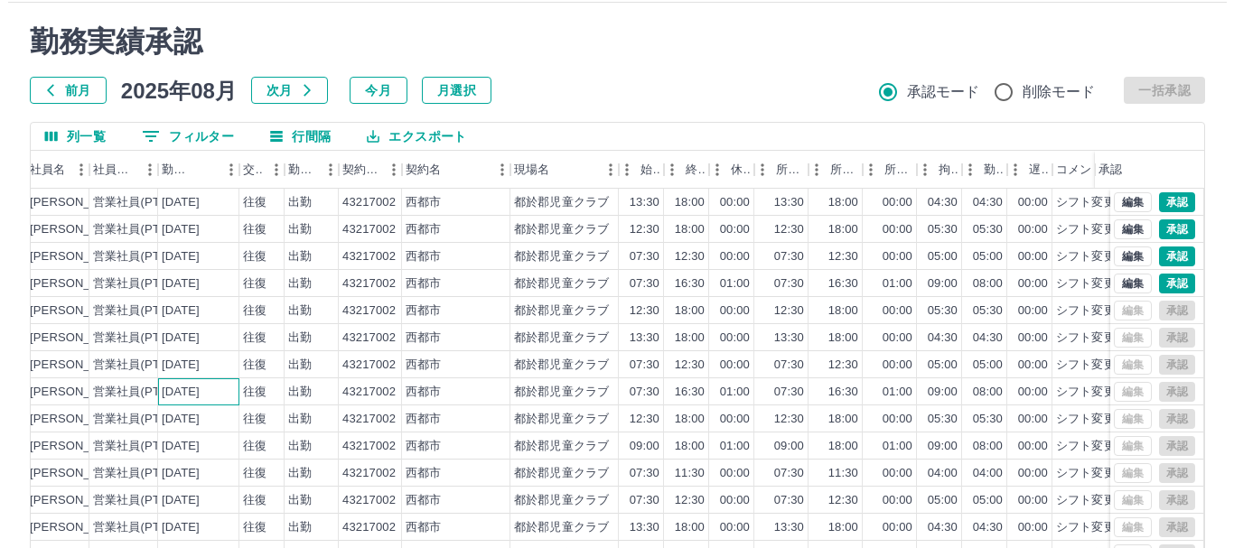
scroll to position [0, 0]
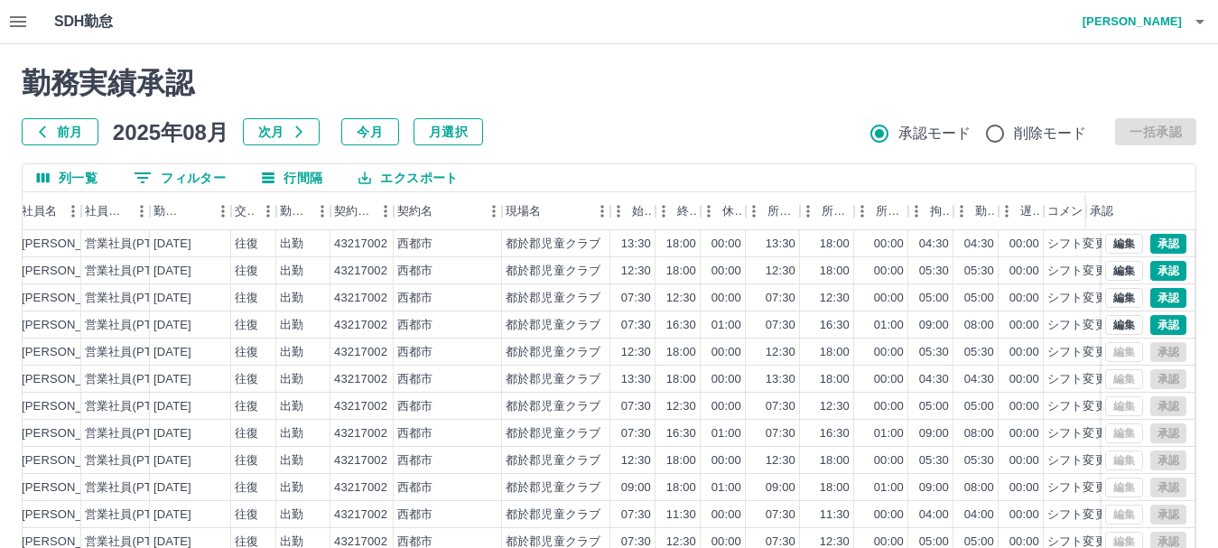
click at [1167, 18] on h4 "兒玉　響子" at bounding box center [1128, 21] width 108 height 43
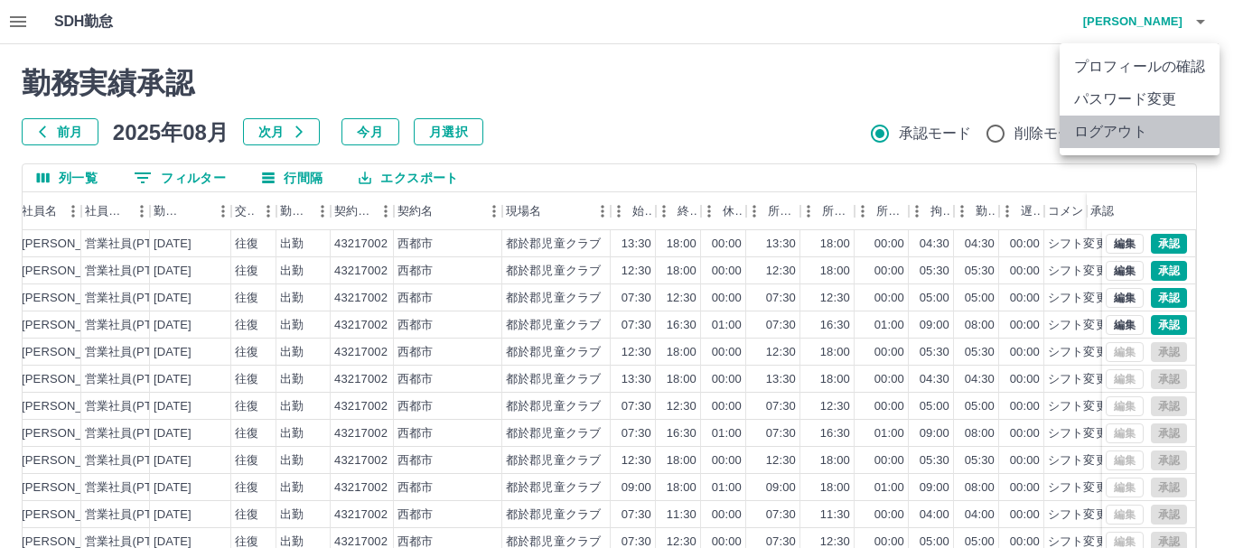
click at [1152, 129] on li "ログアウト" at bounding box center [1139, 132] width 160 height 33
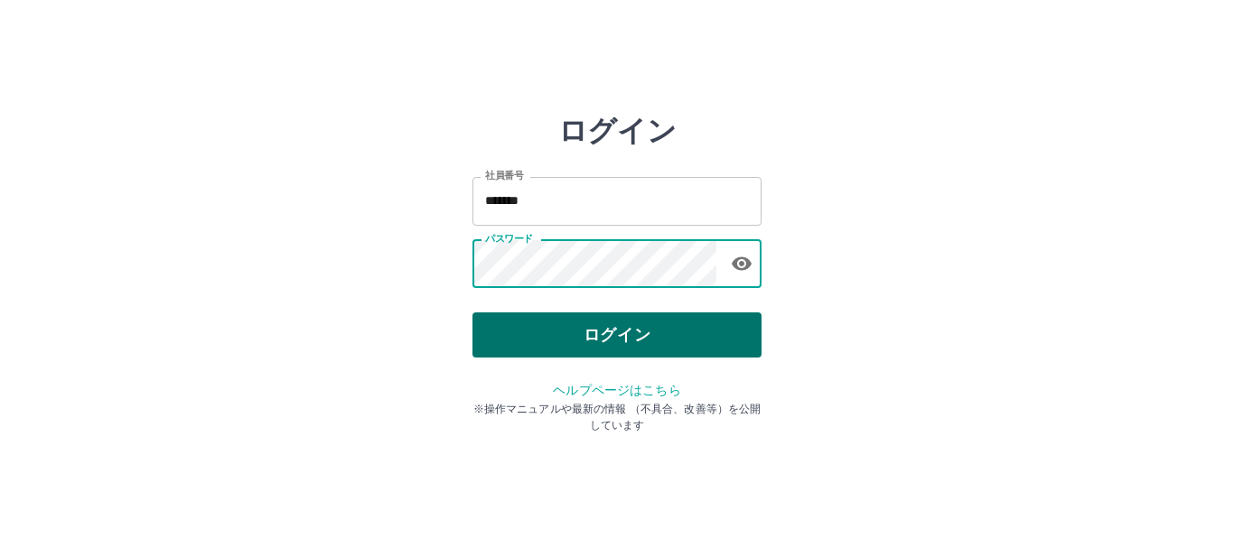
click at [604, 334] on button "ログイン" at bounding box center [616, 334] width 289 height 45
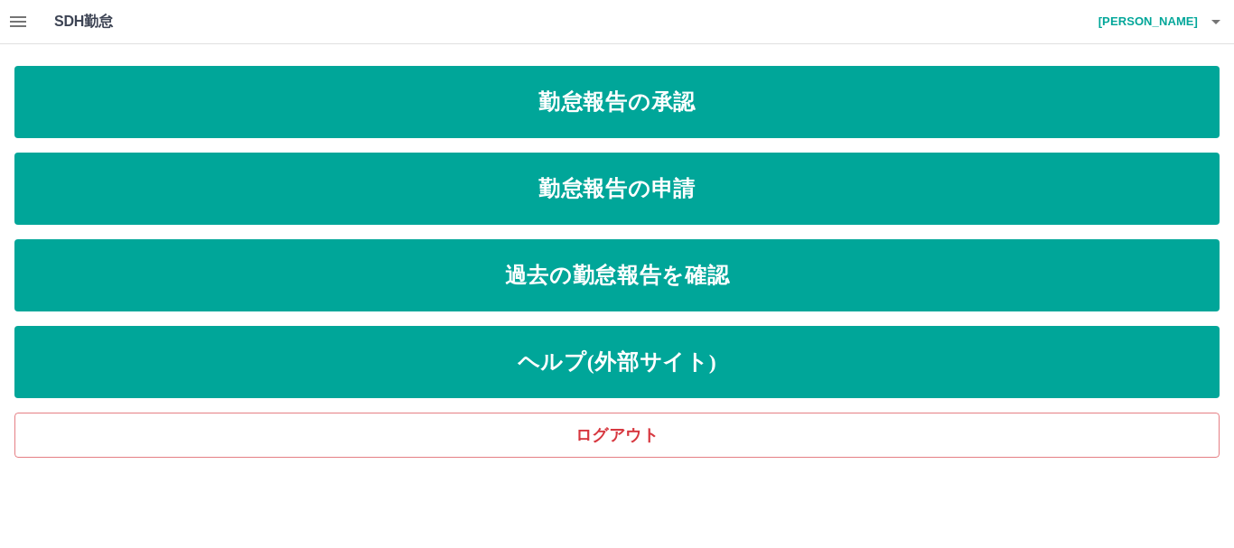
click at [19, 23] on icon "button" at bounding box center [18, 22] width 22 height 22
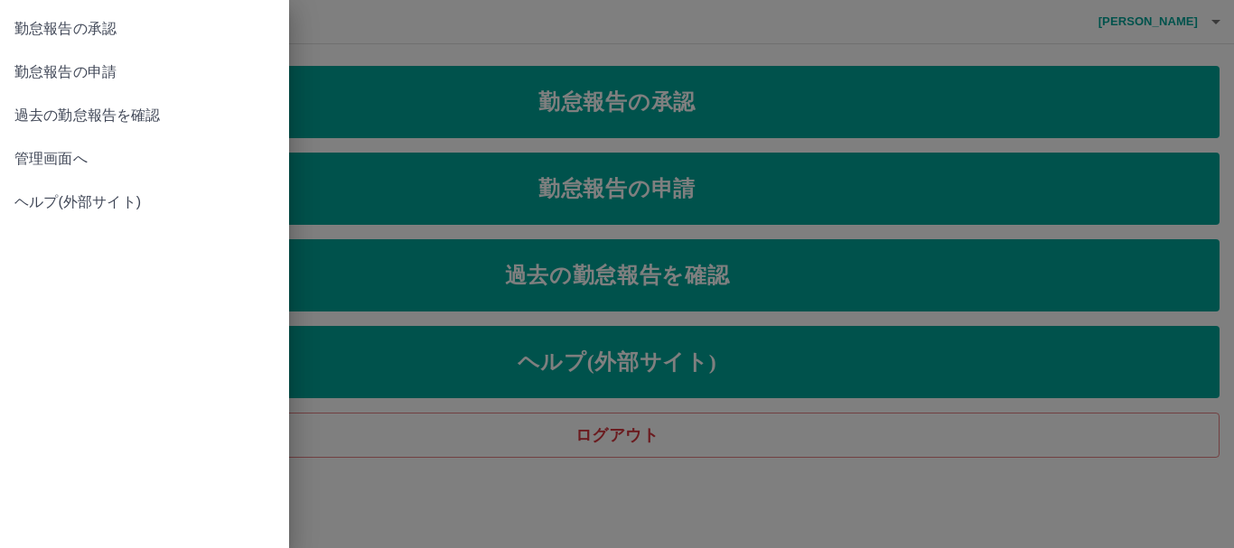
click at [59, 150] on span "管理画面へ" at bounding box center [144, 159] width 260 height 22
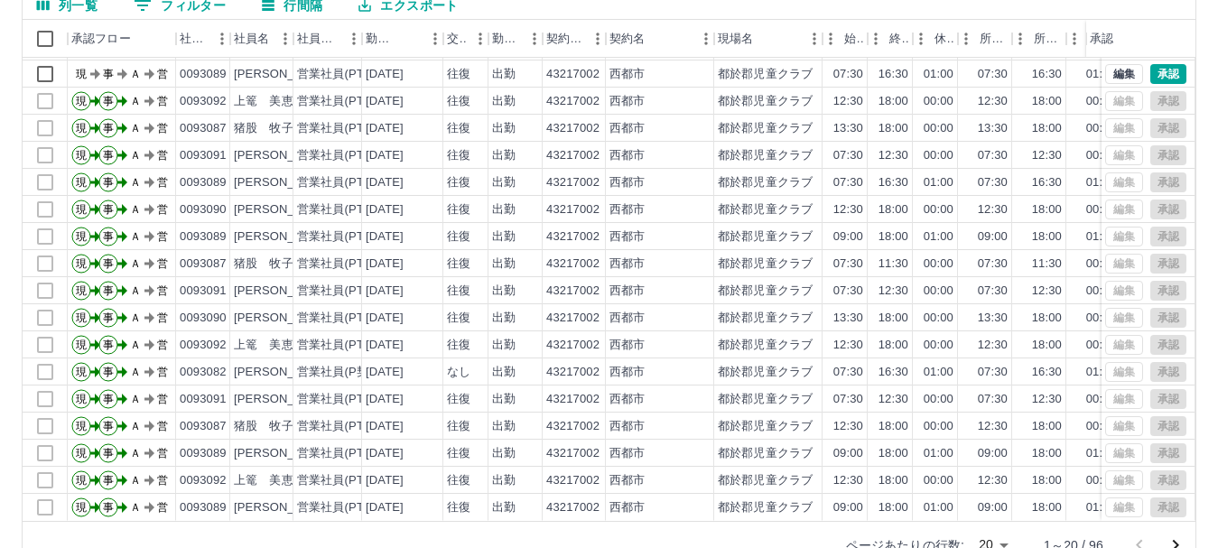
scroll to position [215, 0]
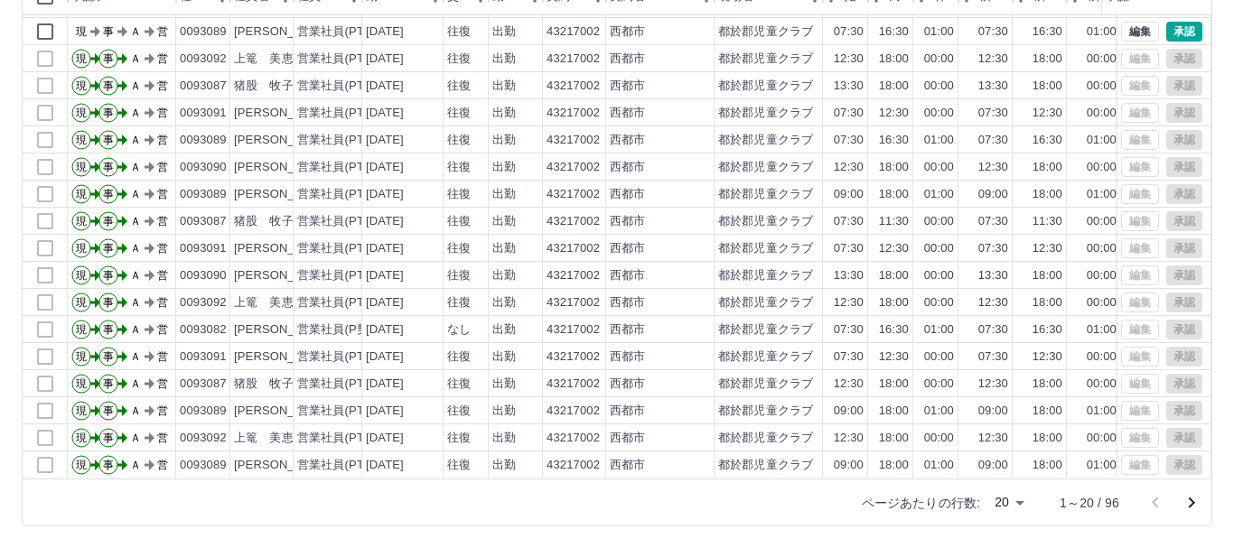
click at [995, 512] on body "SDH勤怠 [PERSON_NAME] 勤務実績承認 前月 [DATE] 次月 今月 月選択 承認モード 削除モード 一括承認 列一覧 0 フィルター 行間隔…" at bounding box center [617, 166] width 1234 height 763
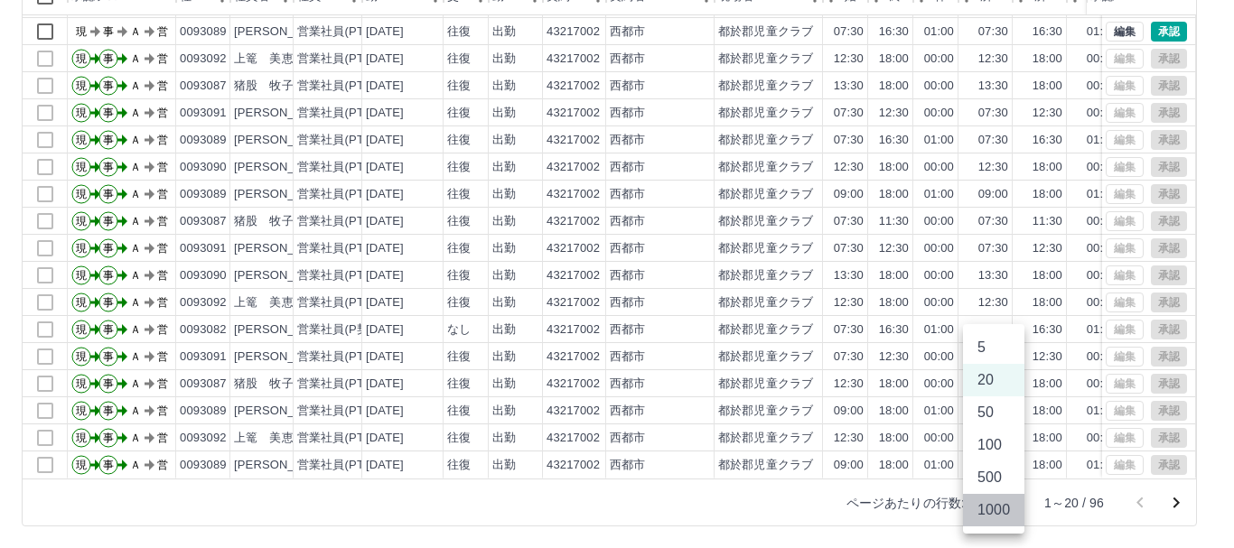
click at [991, 513] on li "1000" at bounding box center [993, 510] width 61 height 33
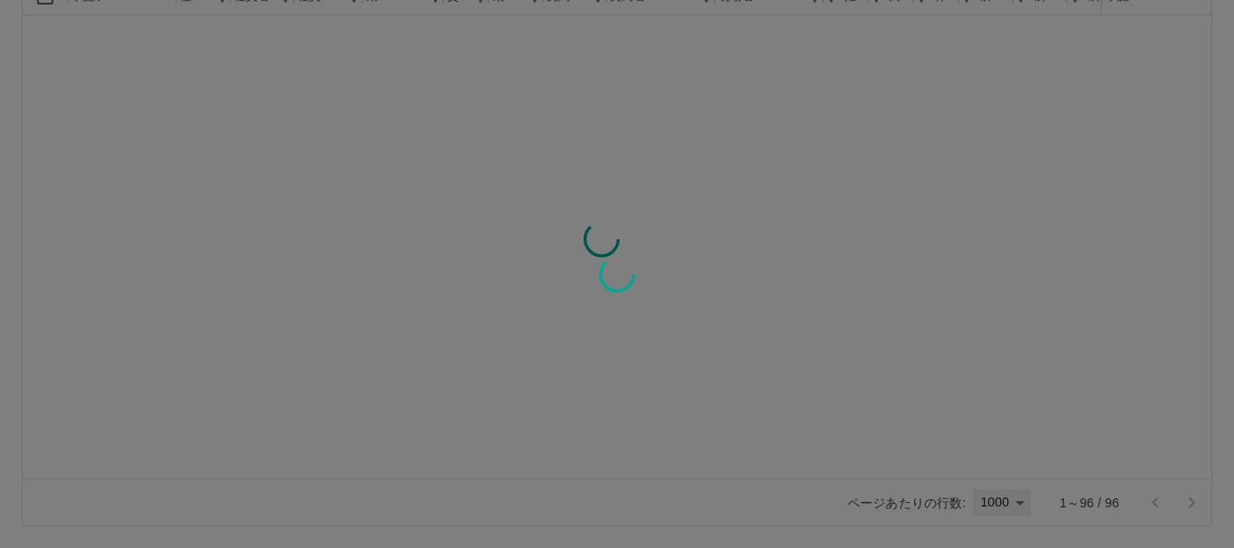
type input "****"
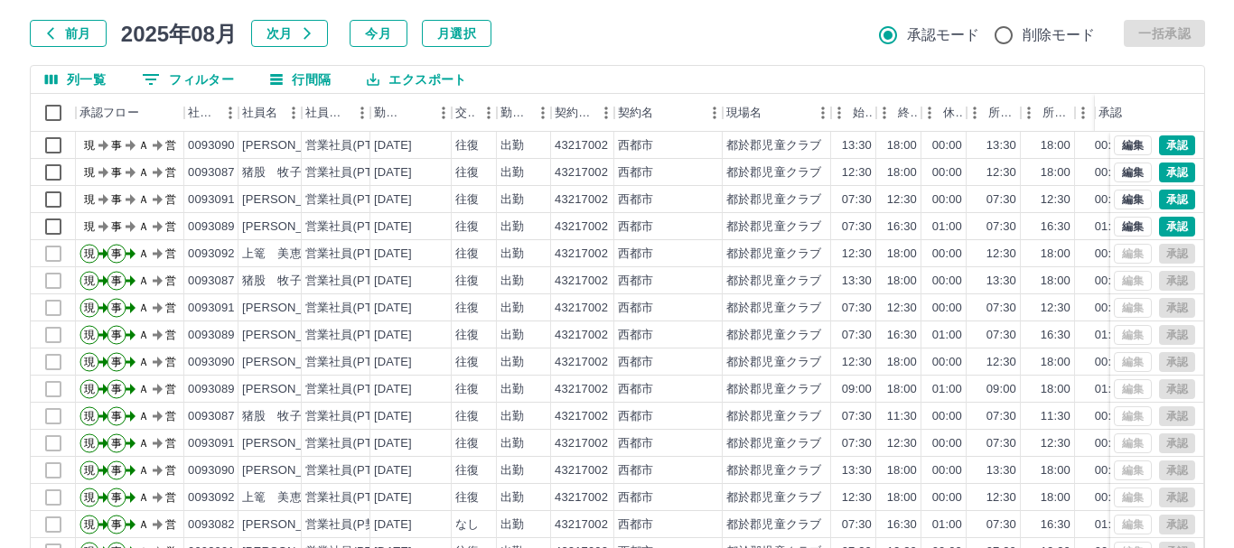
scroll to position [0, 0]
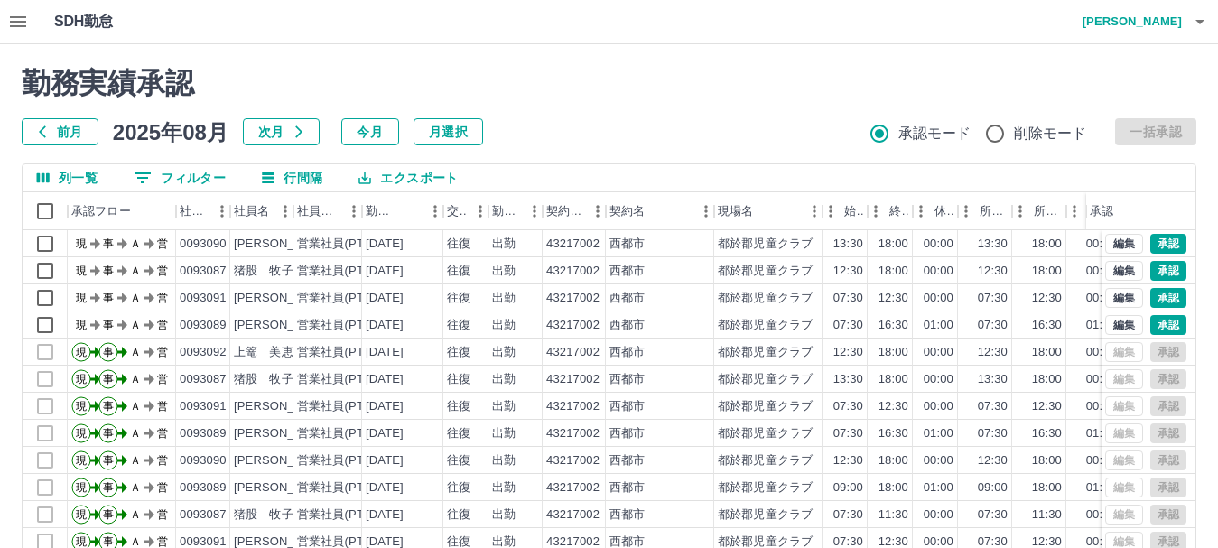
click at [1150, 18] on h4 "兒玉　響子" at bounding box center [1128, 21] width 108 height 43
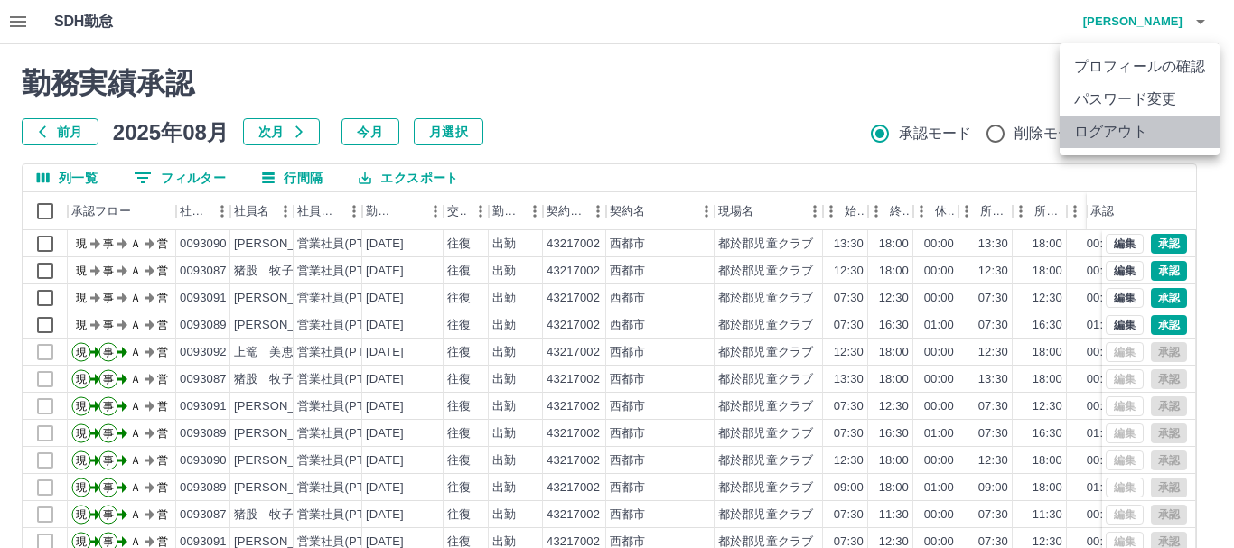
click at [1141, 125] on li "ログアウト" at bounding box center [1139, 132] width 160 height 33
